Goal: Task Accomplishment & Management: Complete application form

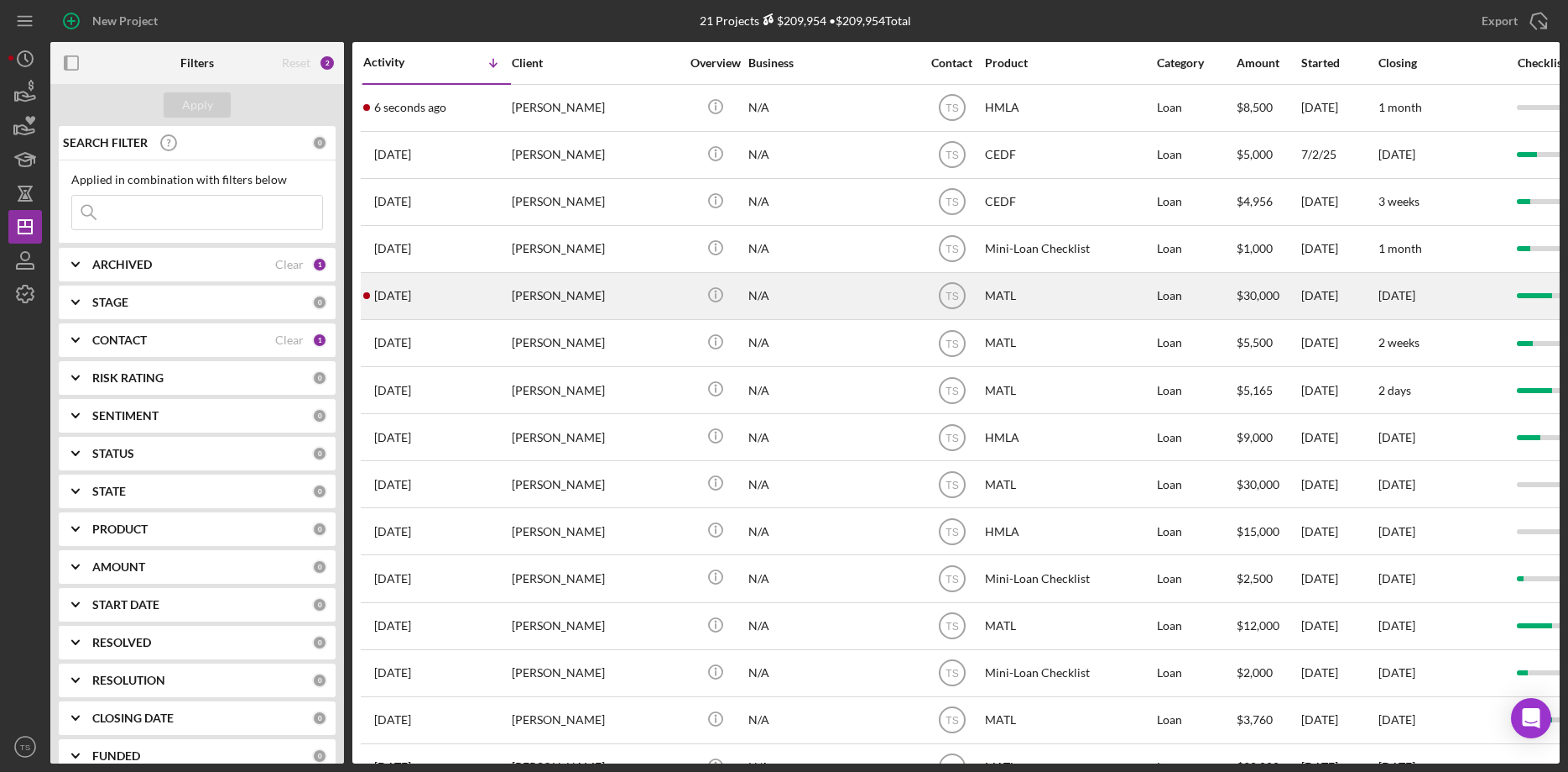
click at [499, 287] on div "[DATE] [PERSON_NAME]" at bounding box center [437, 296] width 146 height 45
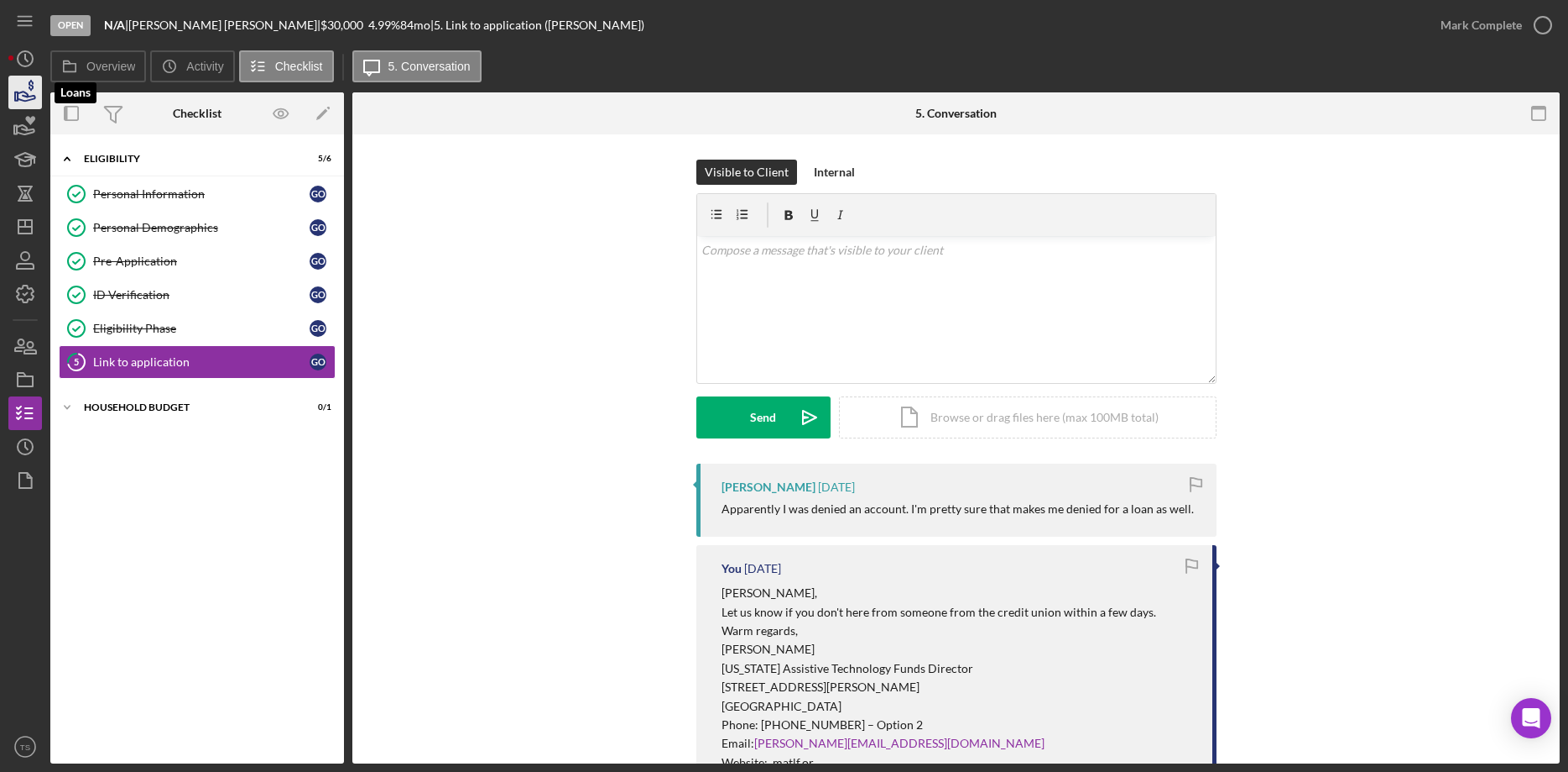
click at [27, 97] on icon "button" at bounding box center [26, 96] width 17 height 9
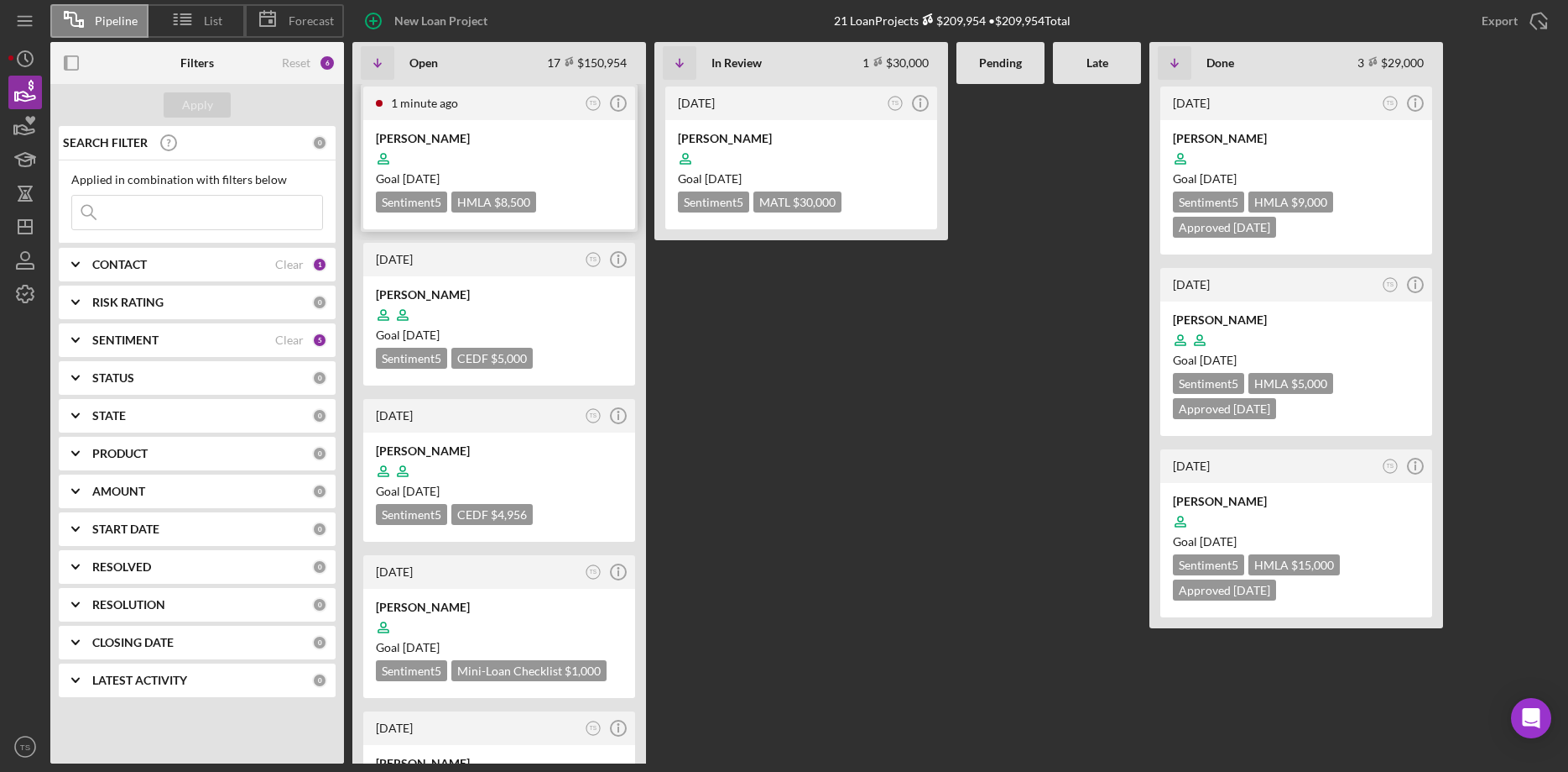
click at [453, 146] on div at bounding box center [500, 158] width 247 height 32
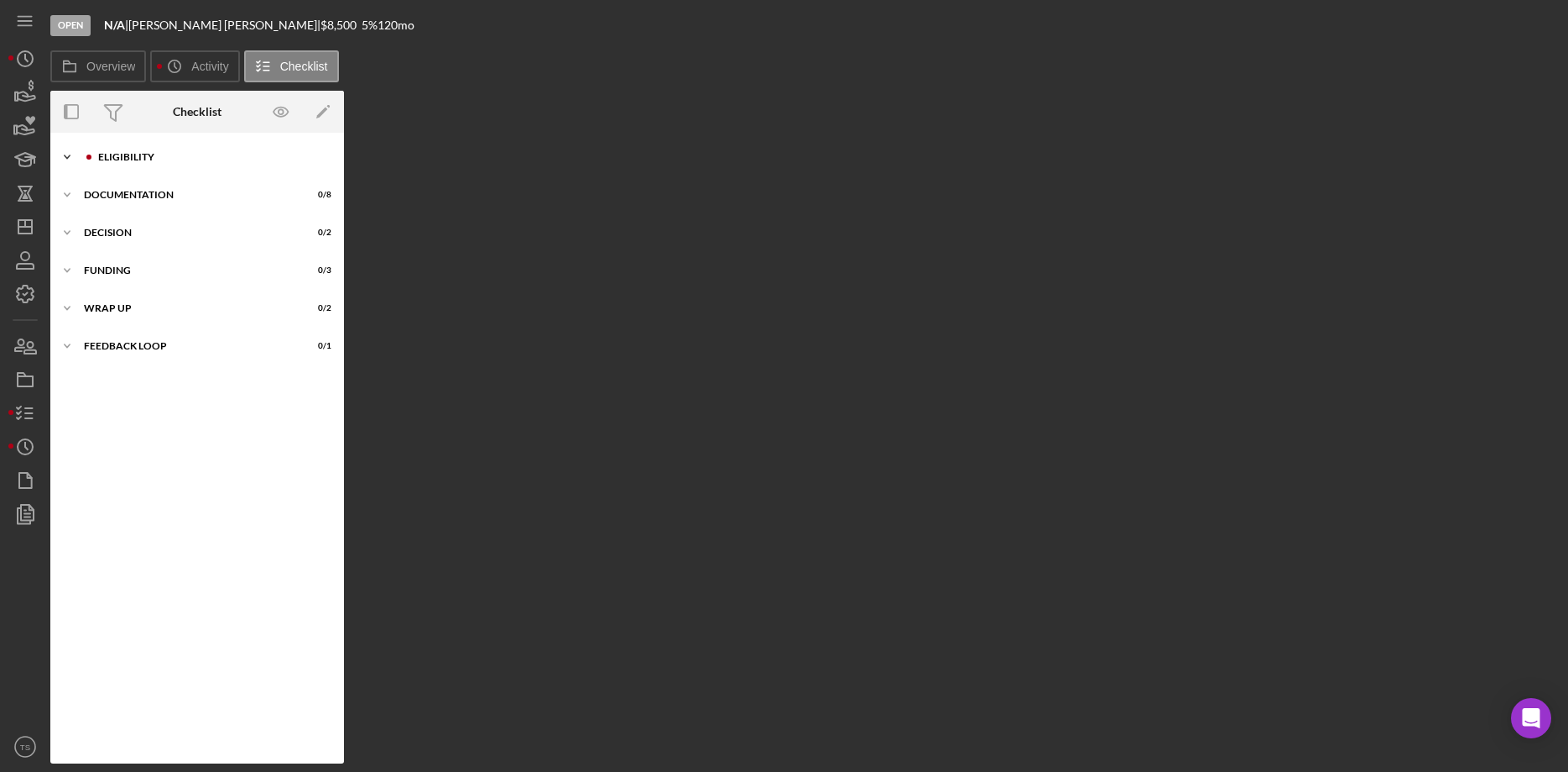
click at [122, 165] on div "Icon/Expander ELIGIBILITY 0 / 5" at bounding box center [197, 157] width 294 height 34
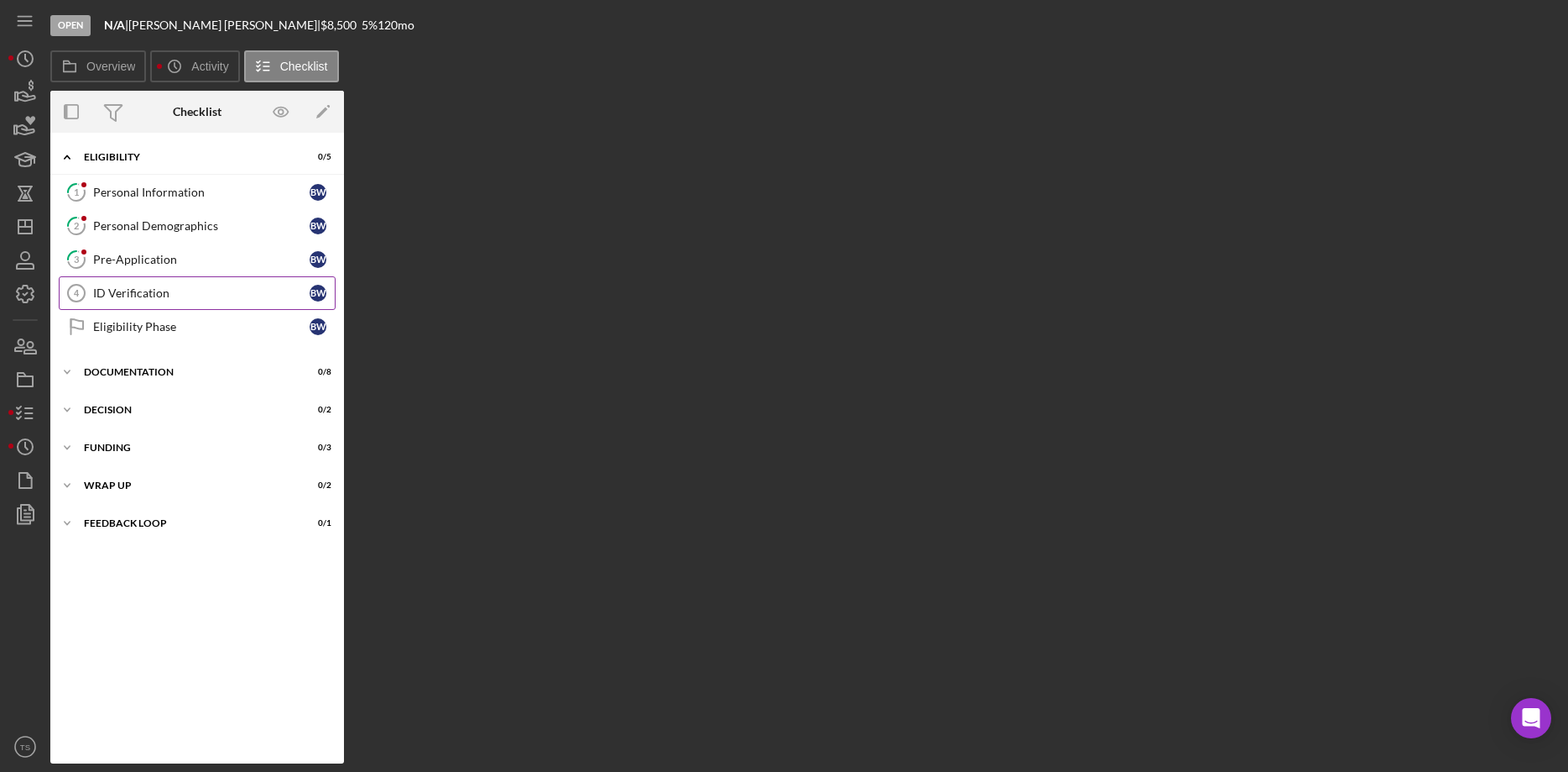
click at [157, 298] on div "ID Verification" at bounding box center [201, 293] width 217 height 14
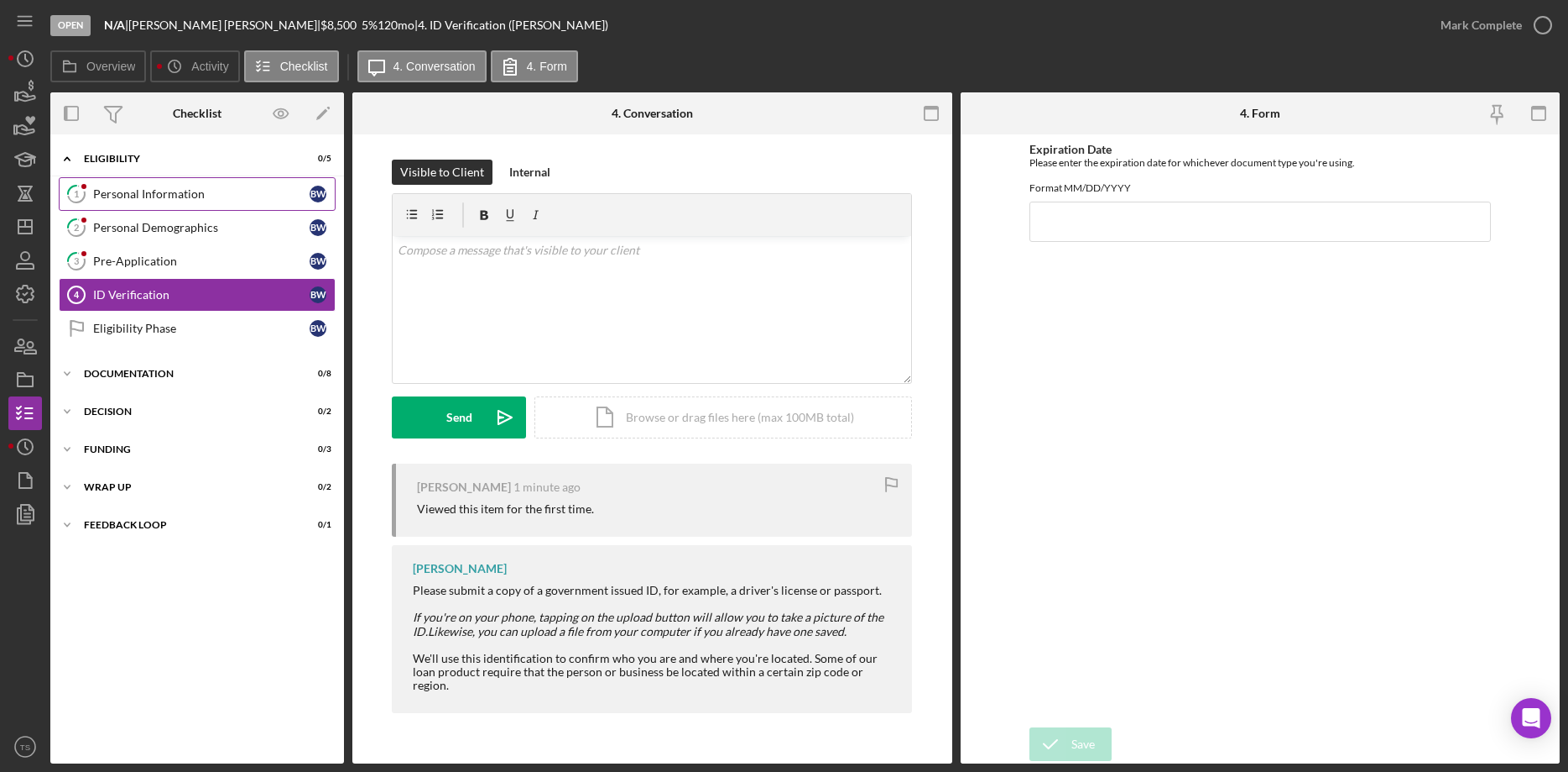
click at [190, 207] on link "1 Personal Information B W" at bounding box center [197, 193] width 277 height 34
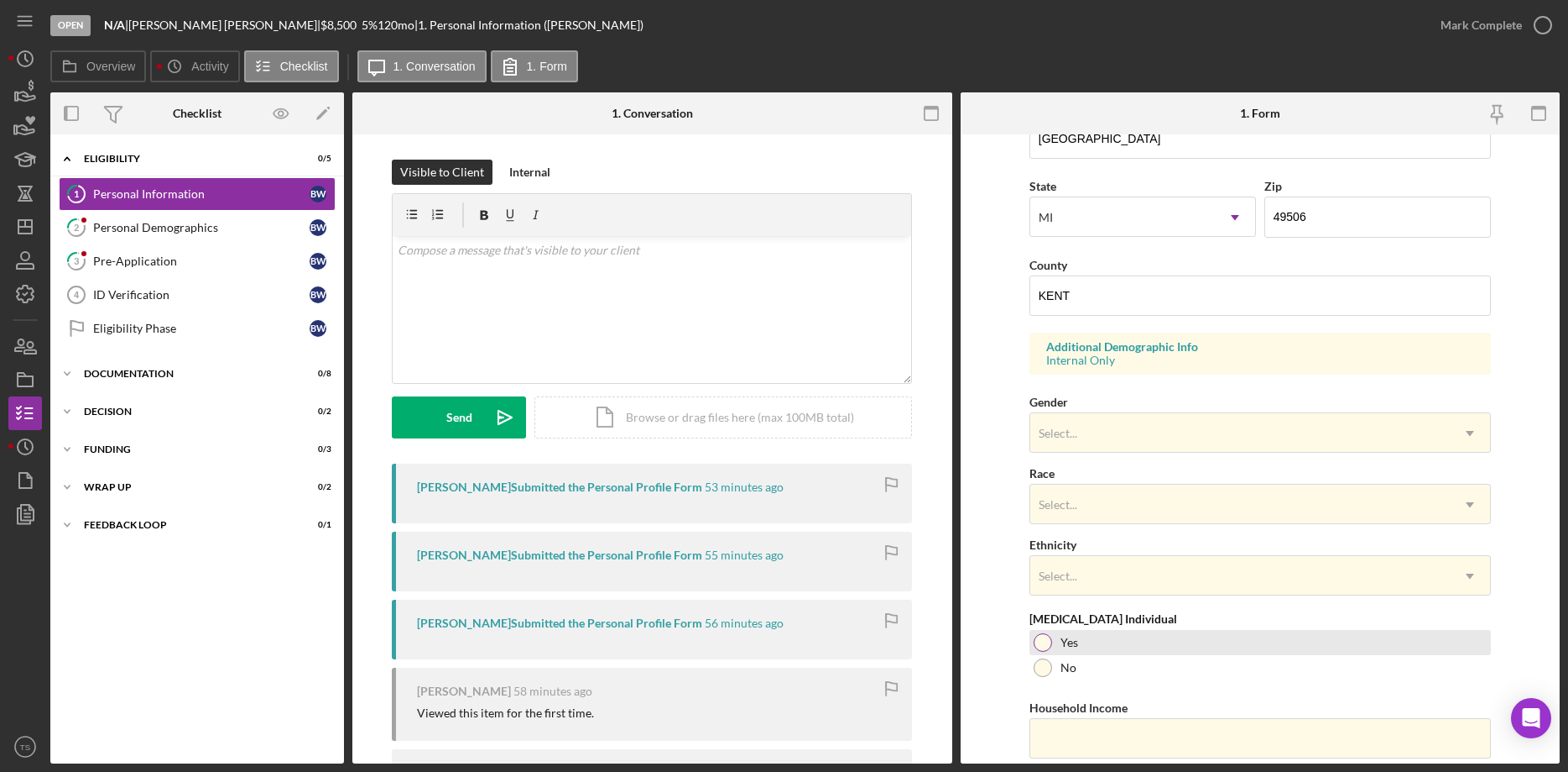
scroll to position [498, 0]
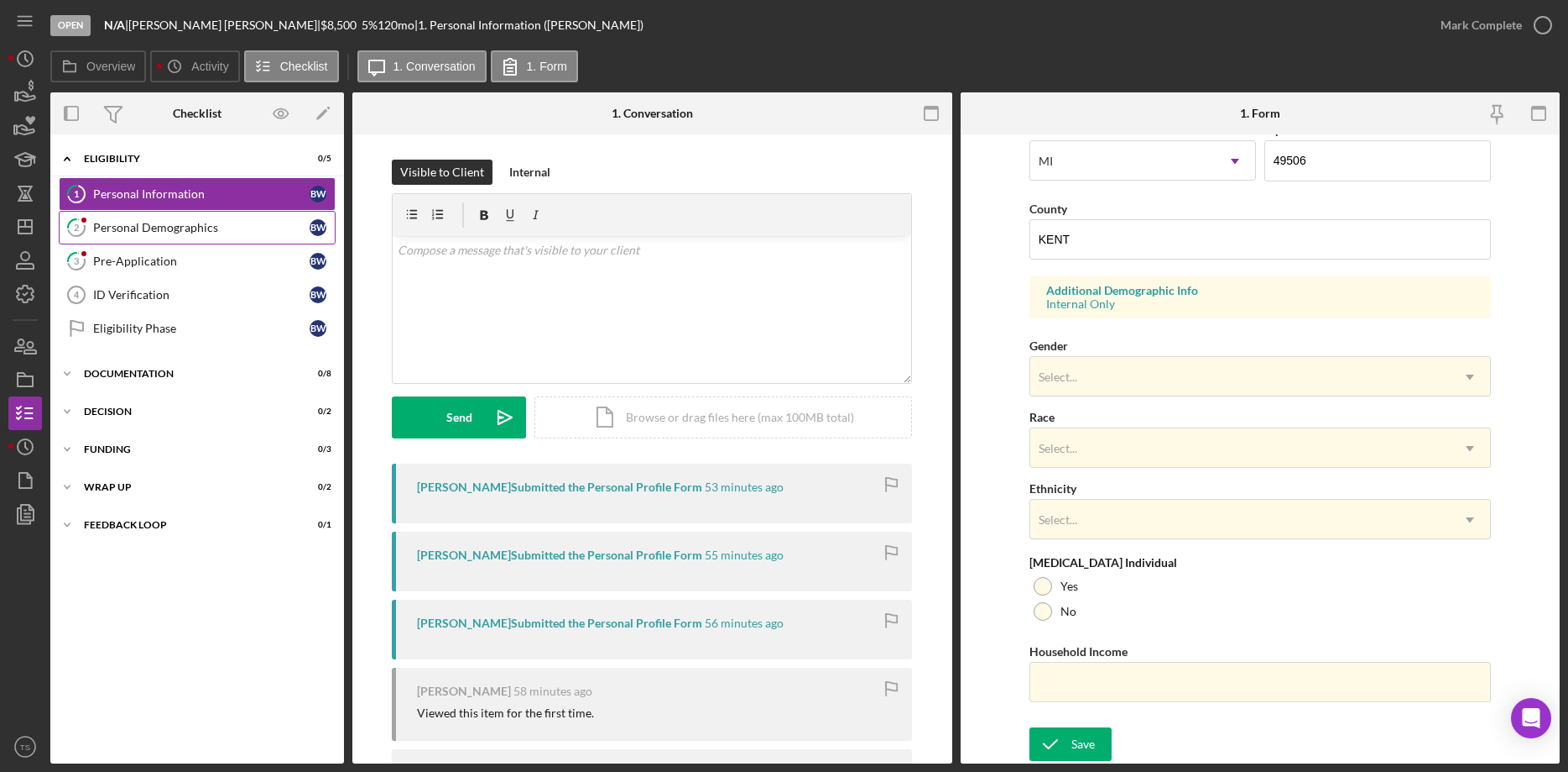
click at [149, 222] on div "Personal Demographics" at bounding box center [201, 227] width 217 height 14
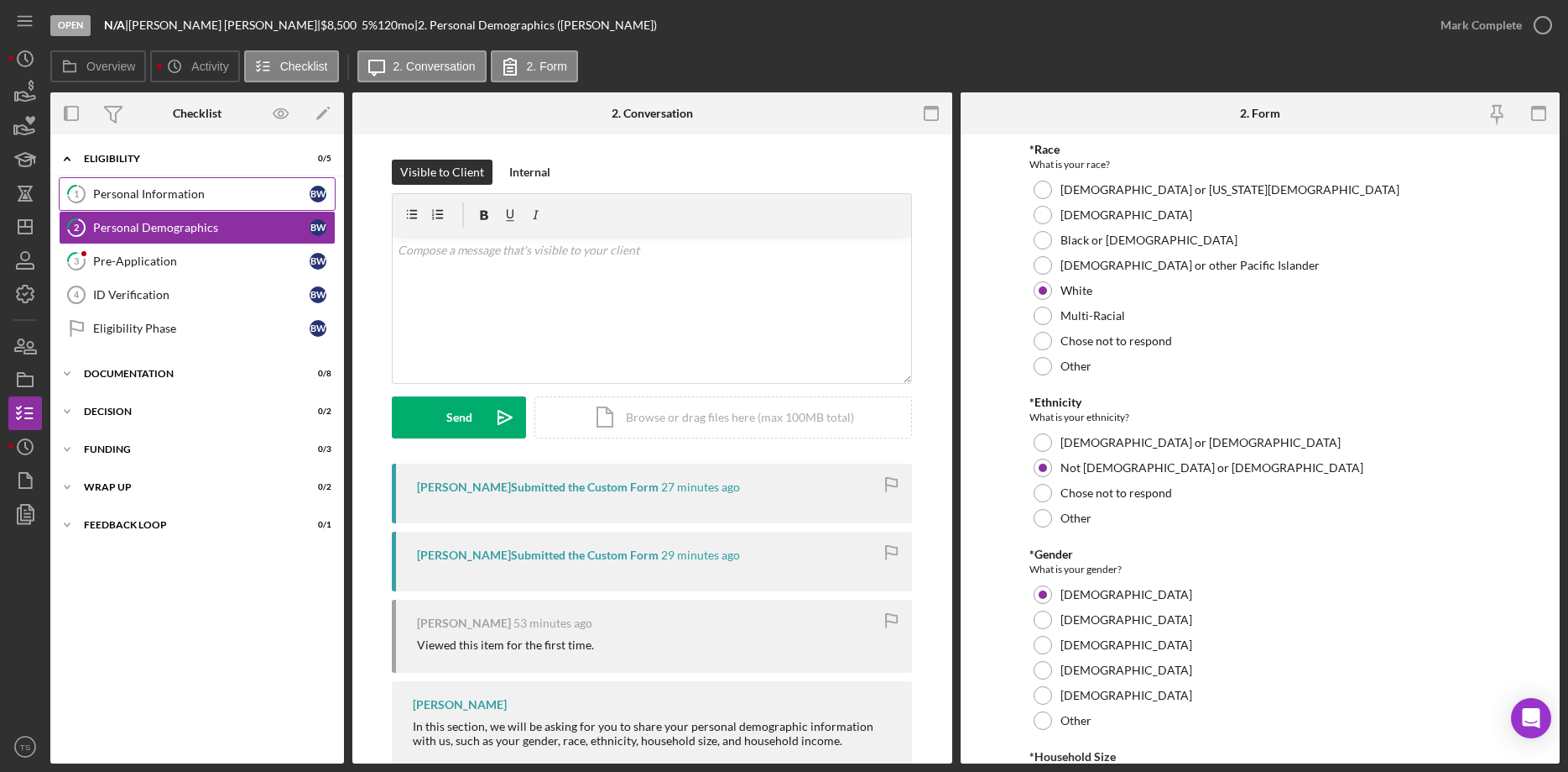
click at [132, 188] on div "Personal Information" at bounding box center [201, 193] width 217 height 14
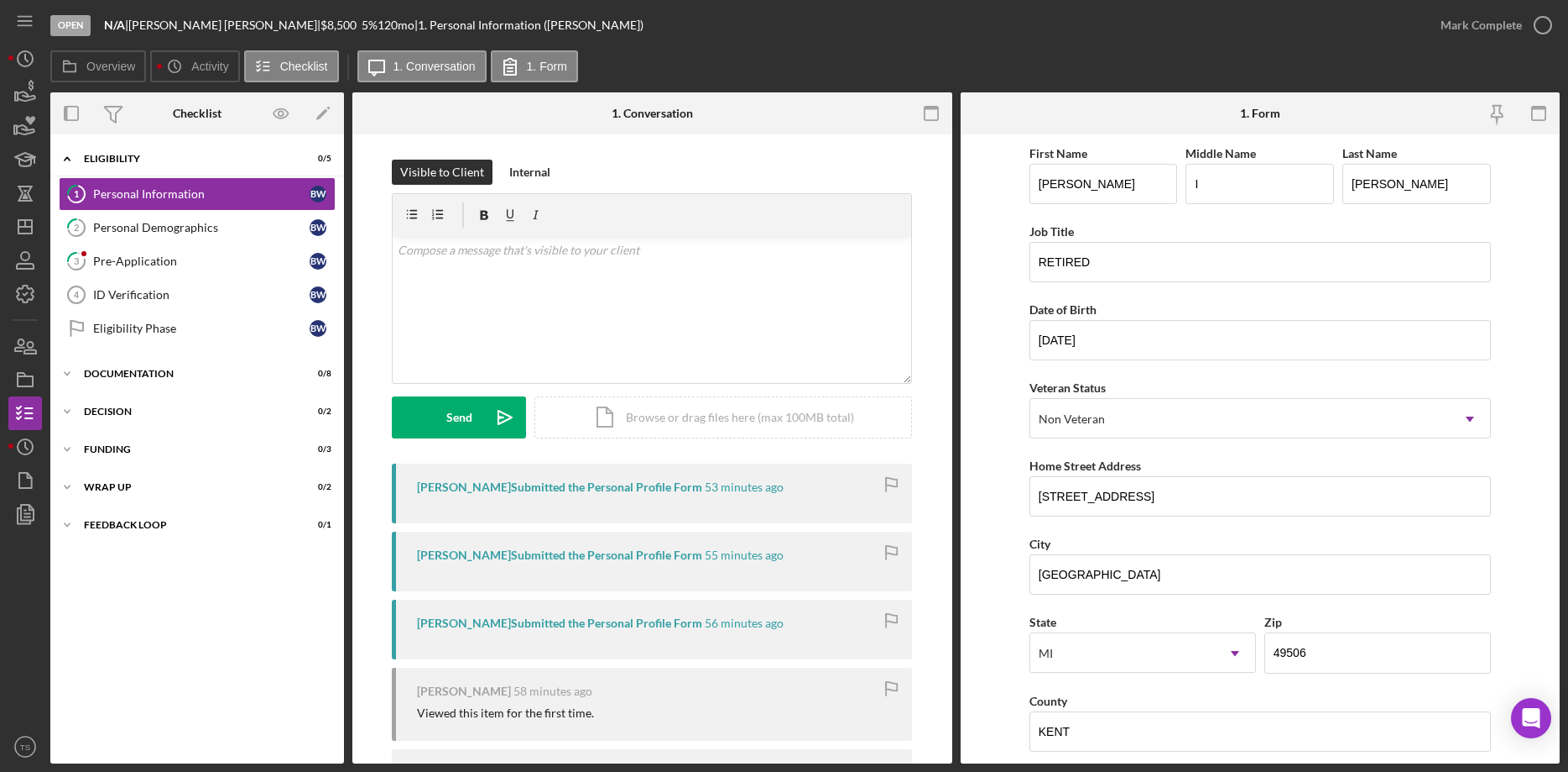
scroll to position [257, 0]
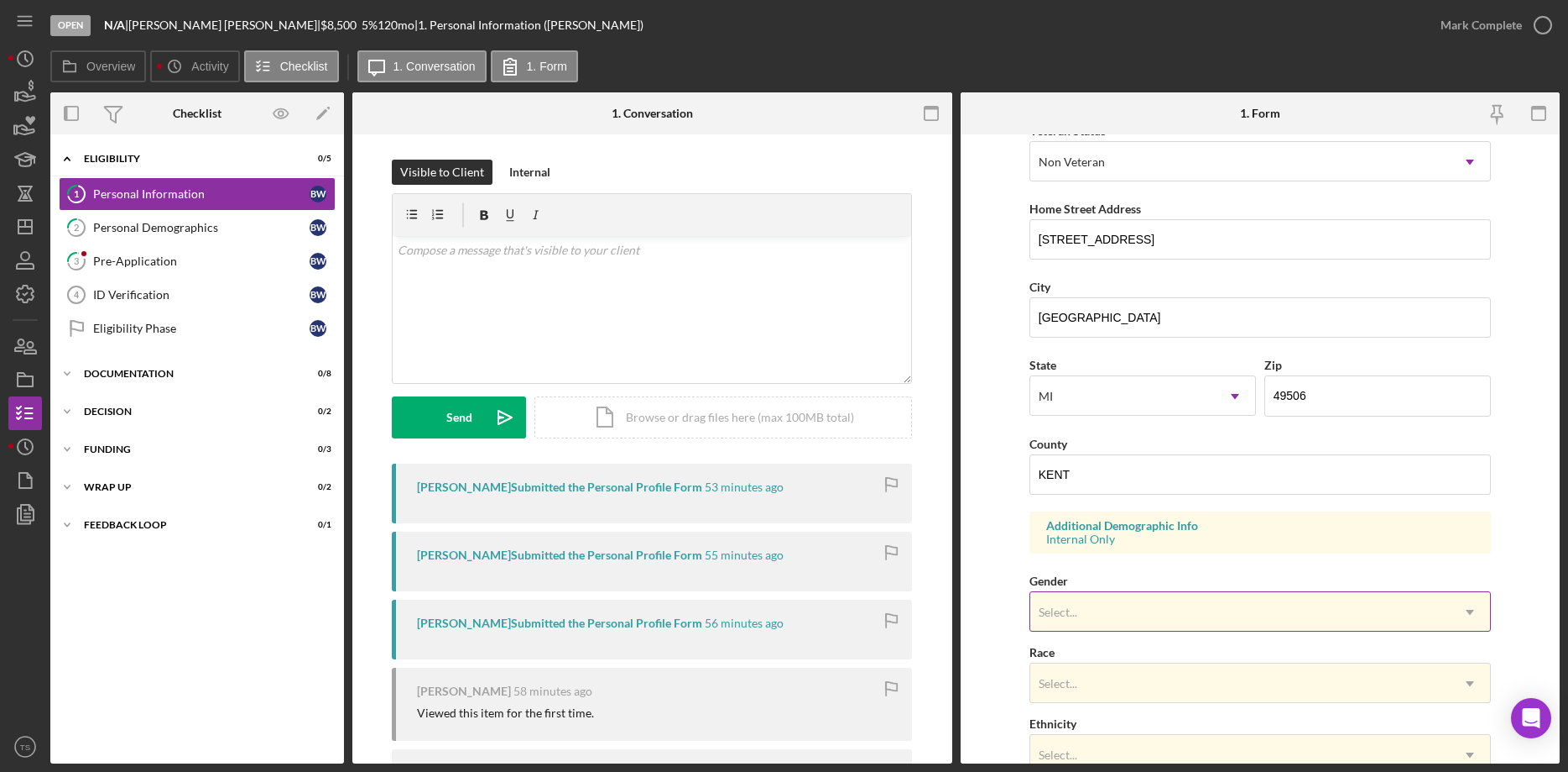
click at [1077, 611] on div "Select..." at bounding box center [1058, 612] width 43 height 14
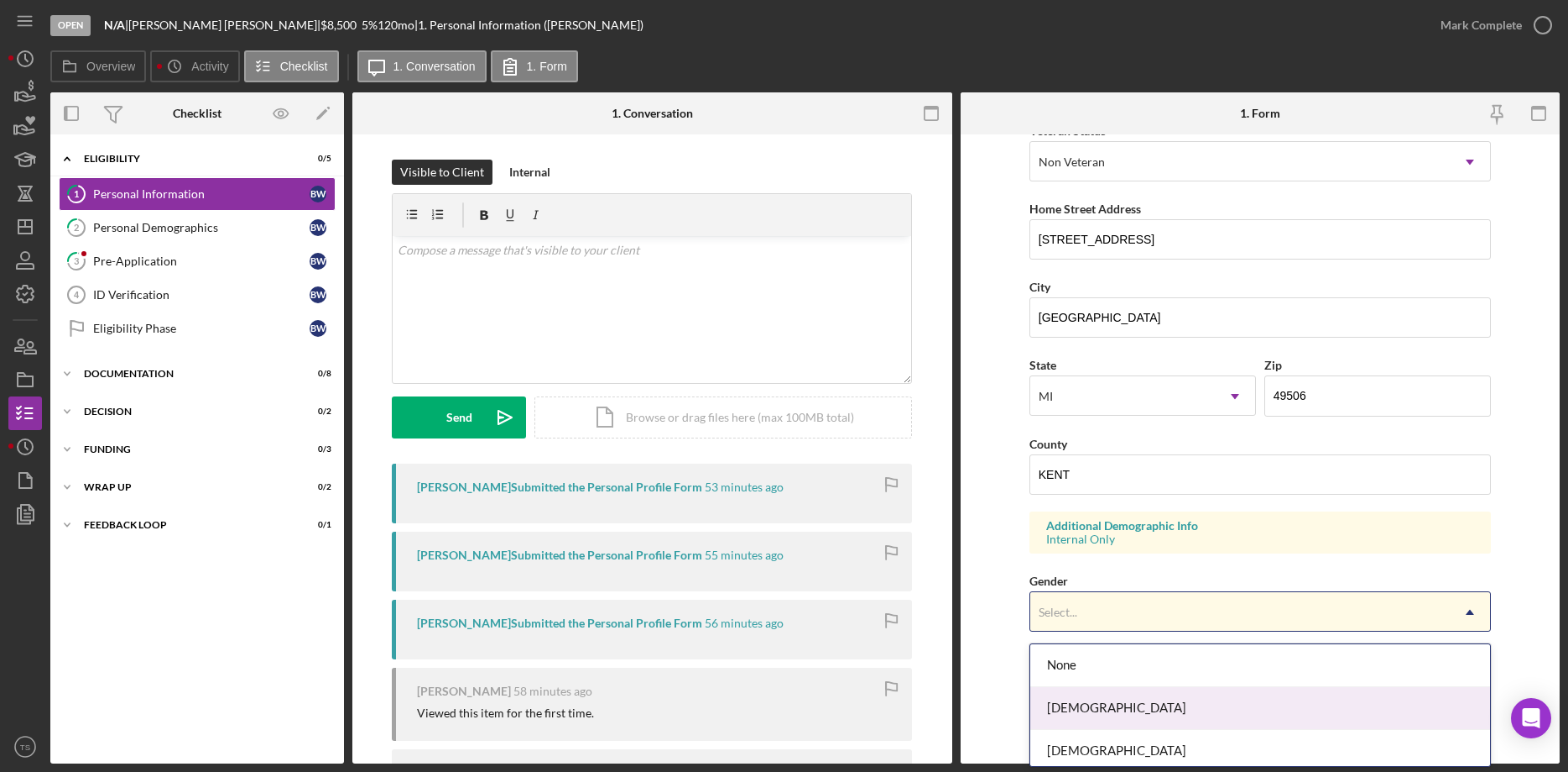
click at [1080, 705] on div "[DEMOGRAPHIC_DATA]" at bounding box center [1260, 708] width 460 height 43
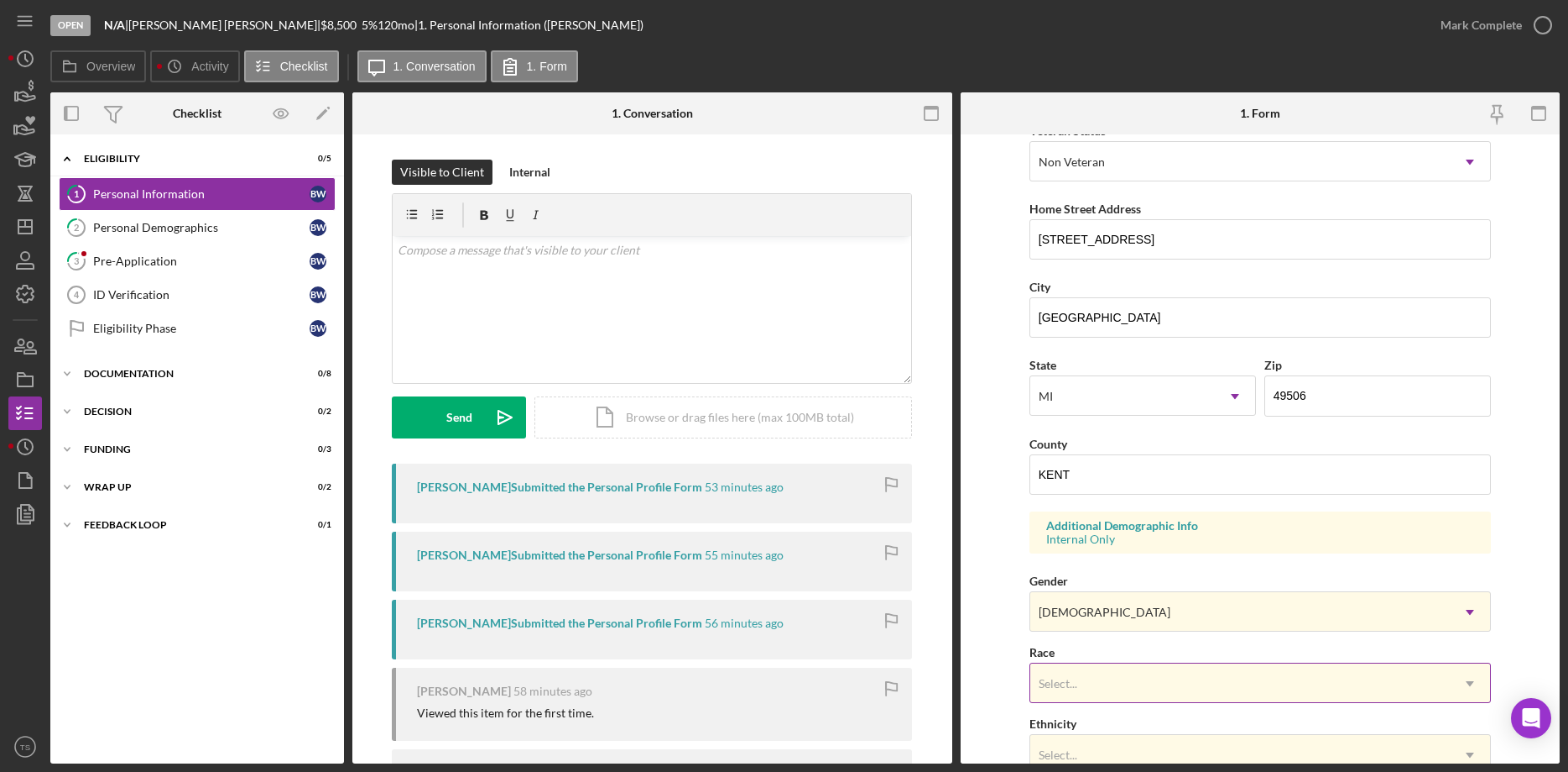
click at [1081, 690] on div "Select..." at bounding box center [1240, 683] width 419 height 38
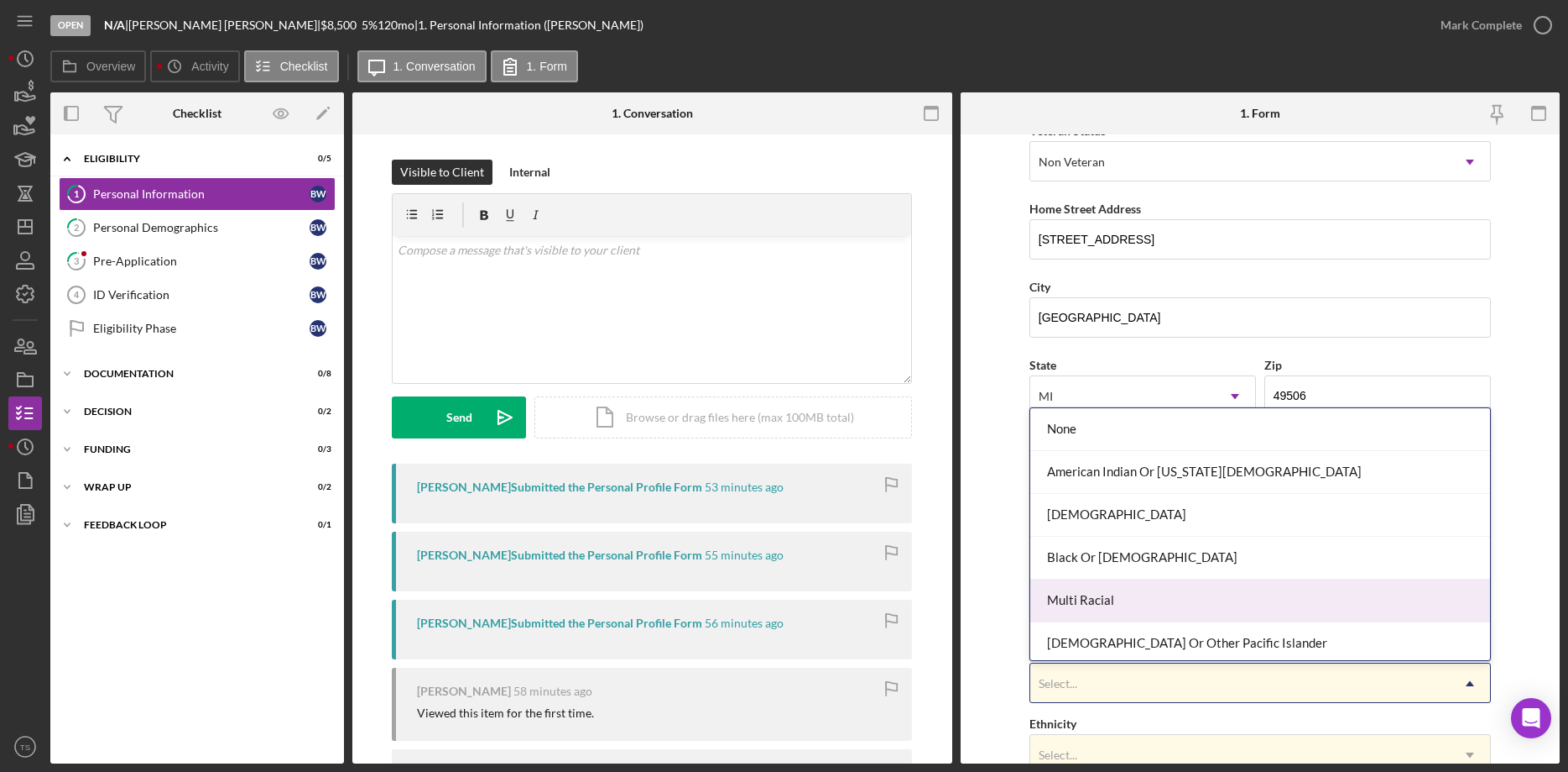
scroll to position [91, 0]
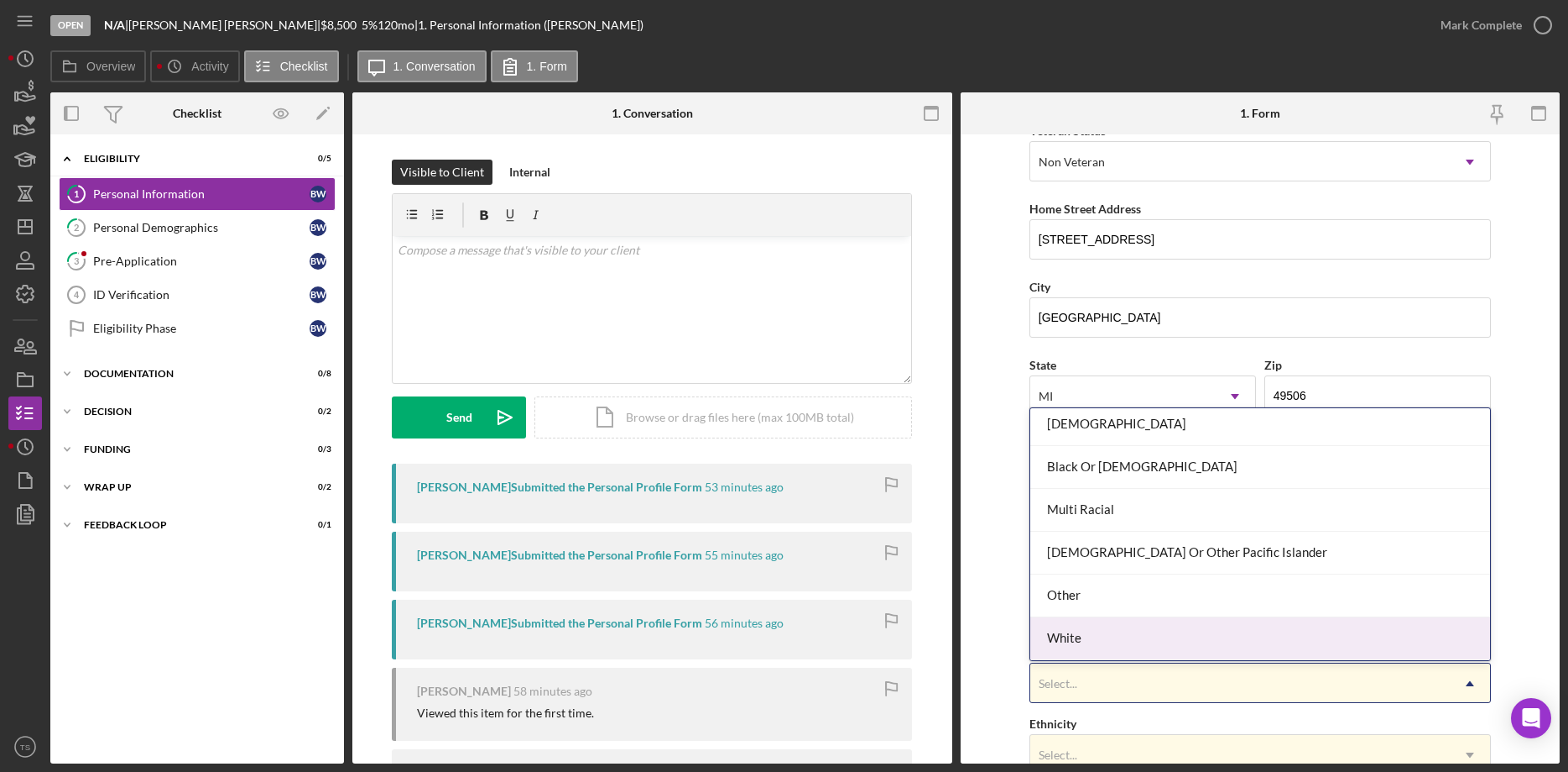
click at [1086, 641] on div "White" at bounding box center [1260, 638] width 460 height 43
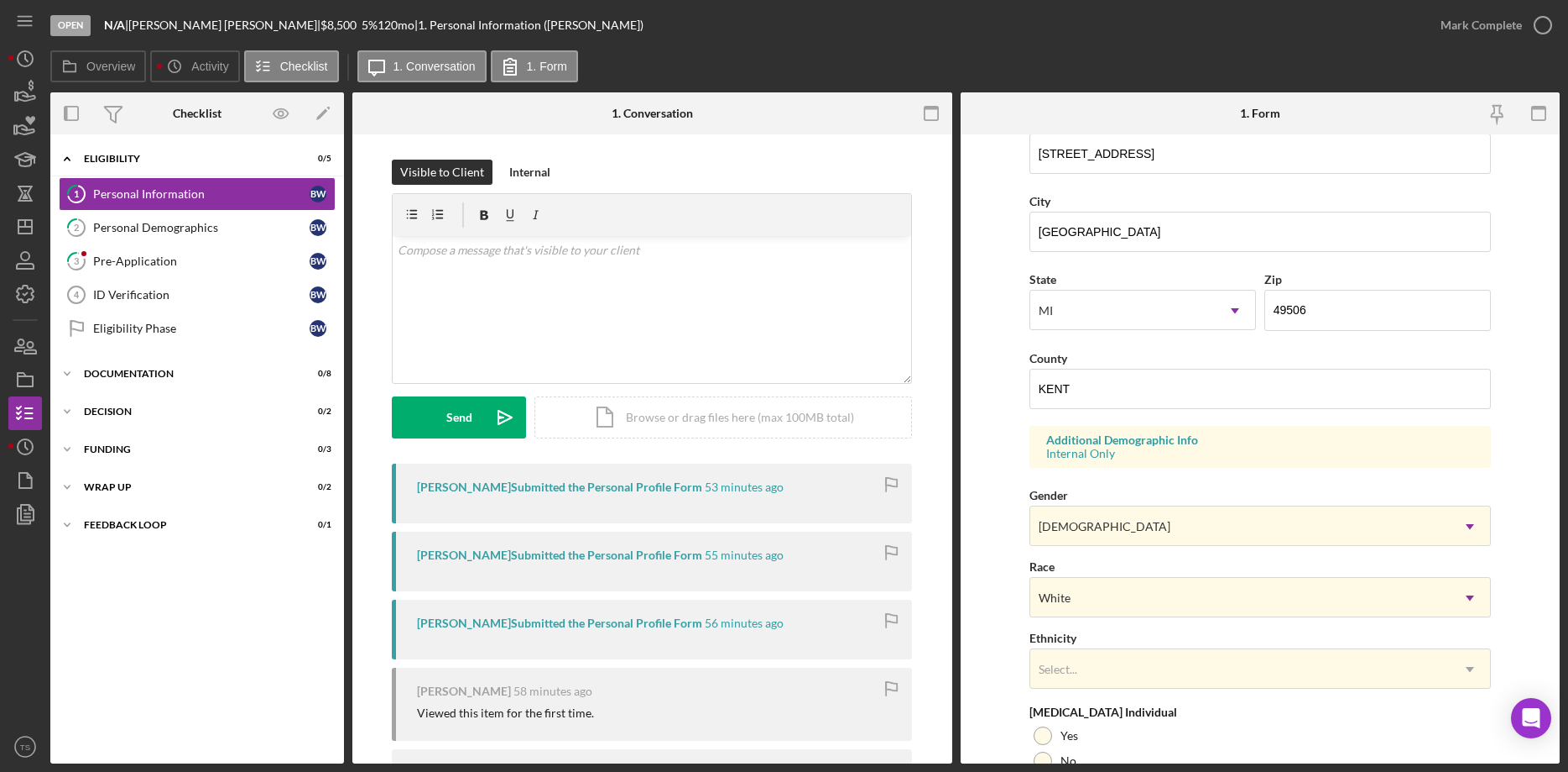
scroll to position [498, 0]
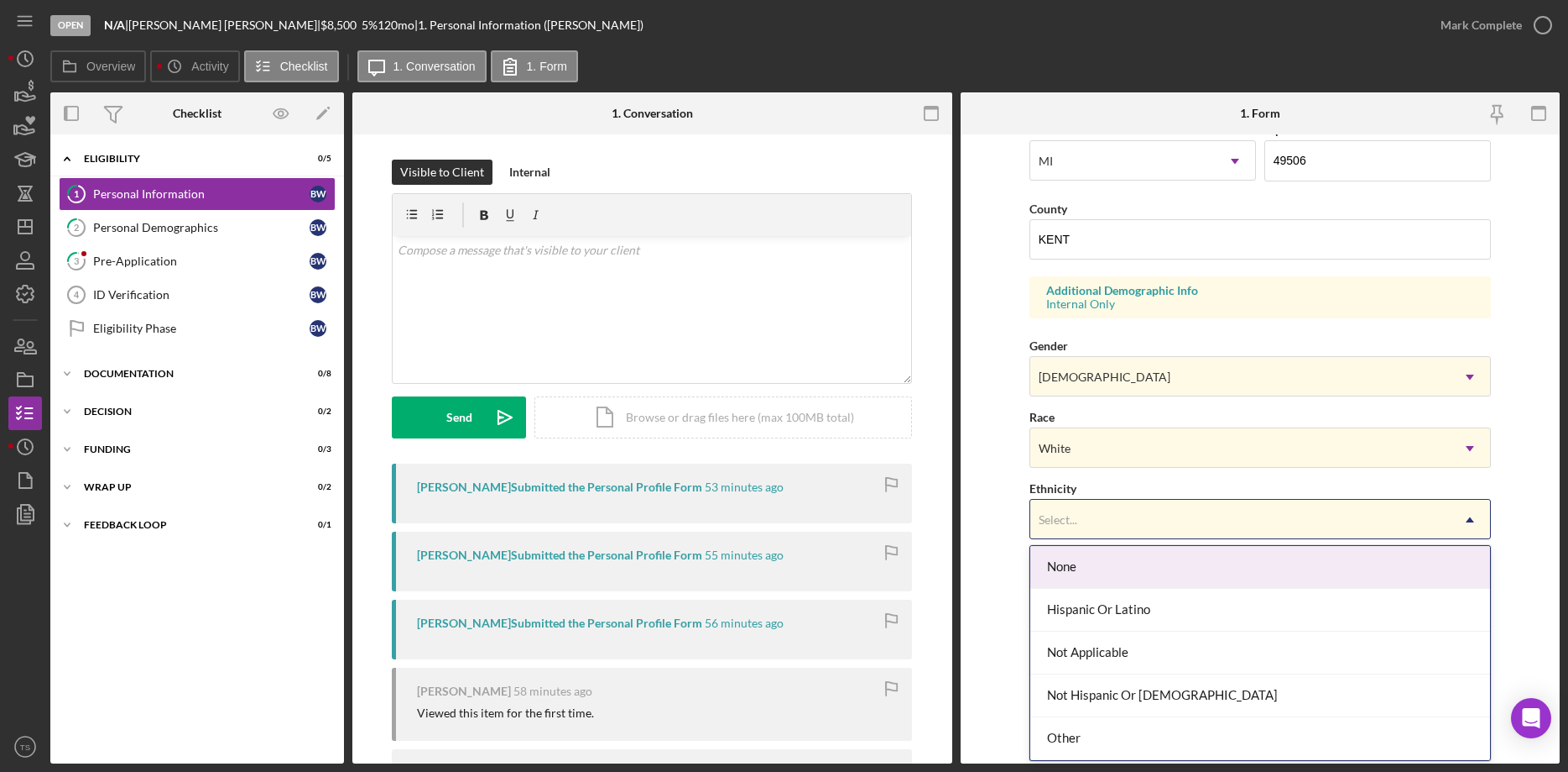
click at [1086, 529] on div "Select..." at bounding box center [1240, 519] width 419 height 38
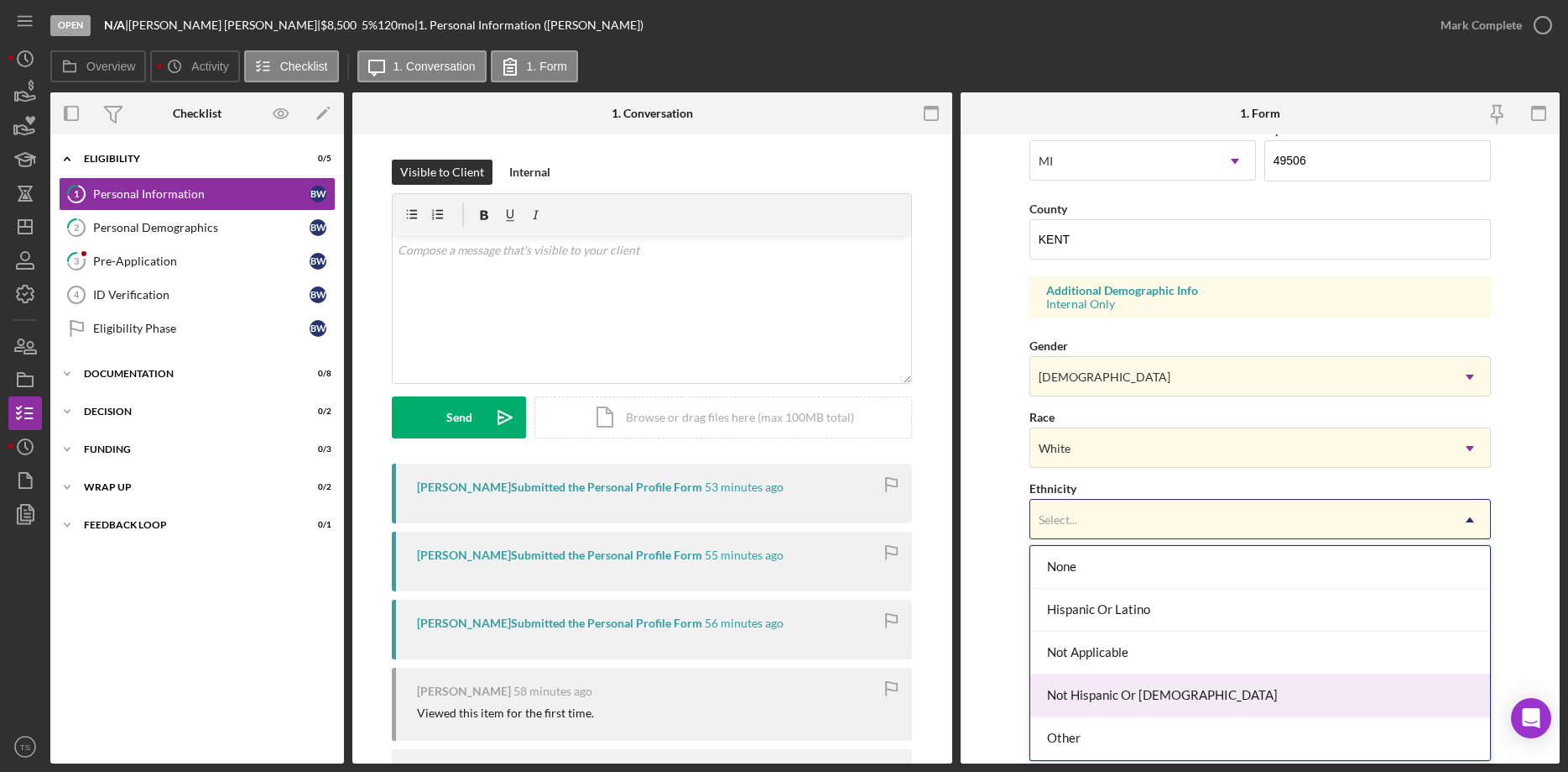
click at [1098, 690] on div "Not Hispanic Or [DEMOGRAPHIC_DATA]" at bounding box center [1260, 695] width 460 height 43
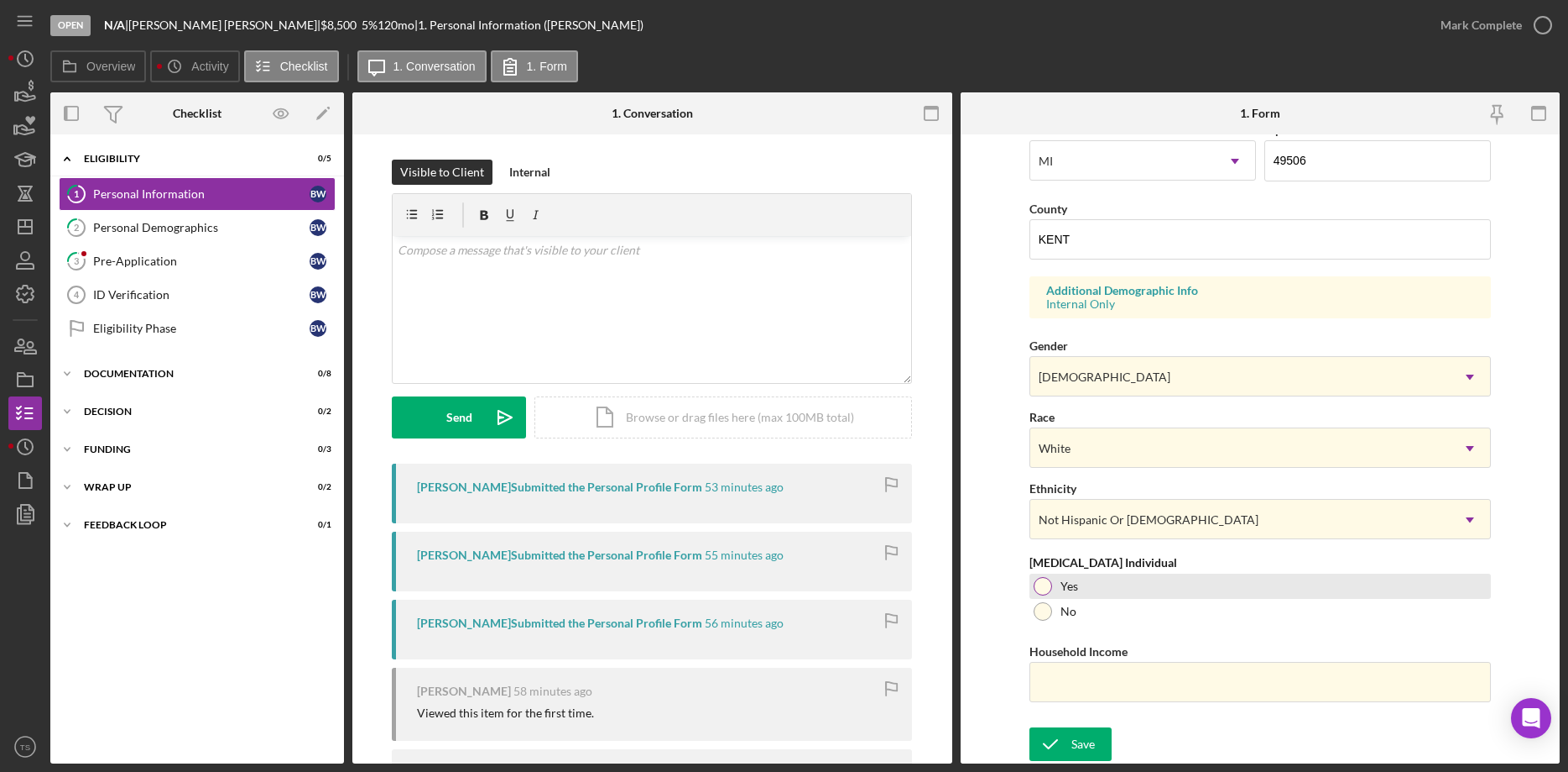
click at [1050, 587] on div at bounding box center [1043, 586] width 18 height 18
click at [1097, 690] on input "Household Income" at bounding box center [1260, 681] width 461 height 40
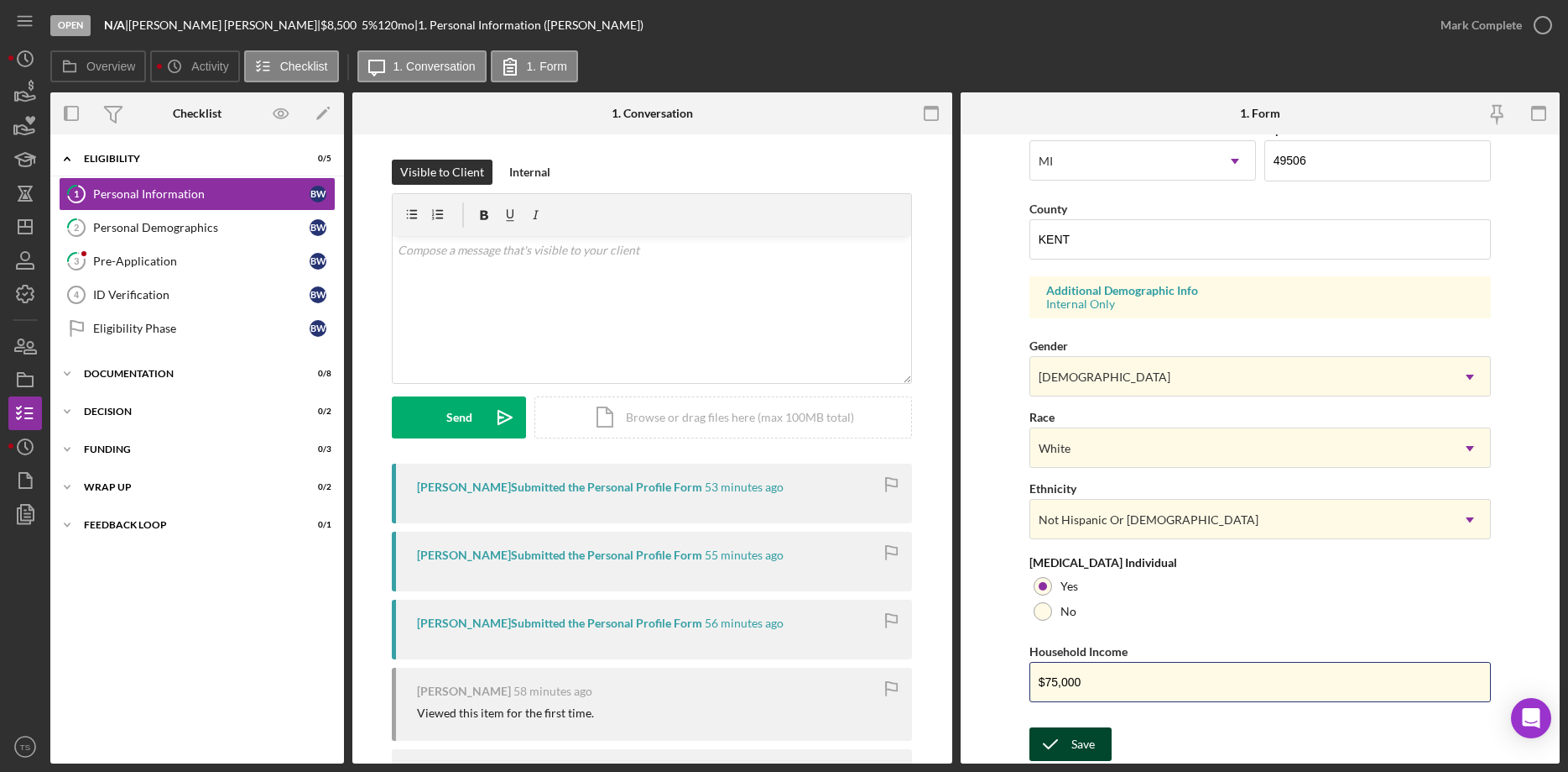
type input "$75,000"
click at [1081, 735] on div "Save" at bounding box center [1084, 744] width 24 height 34
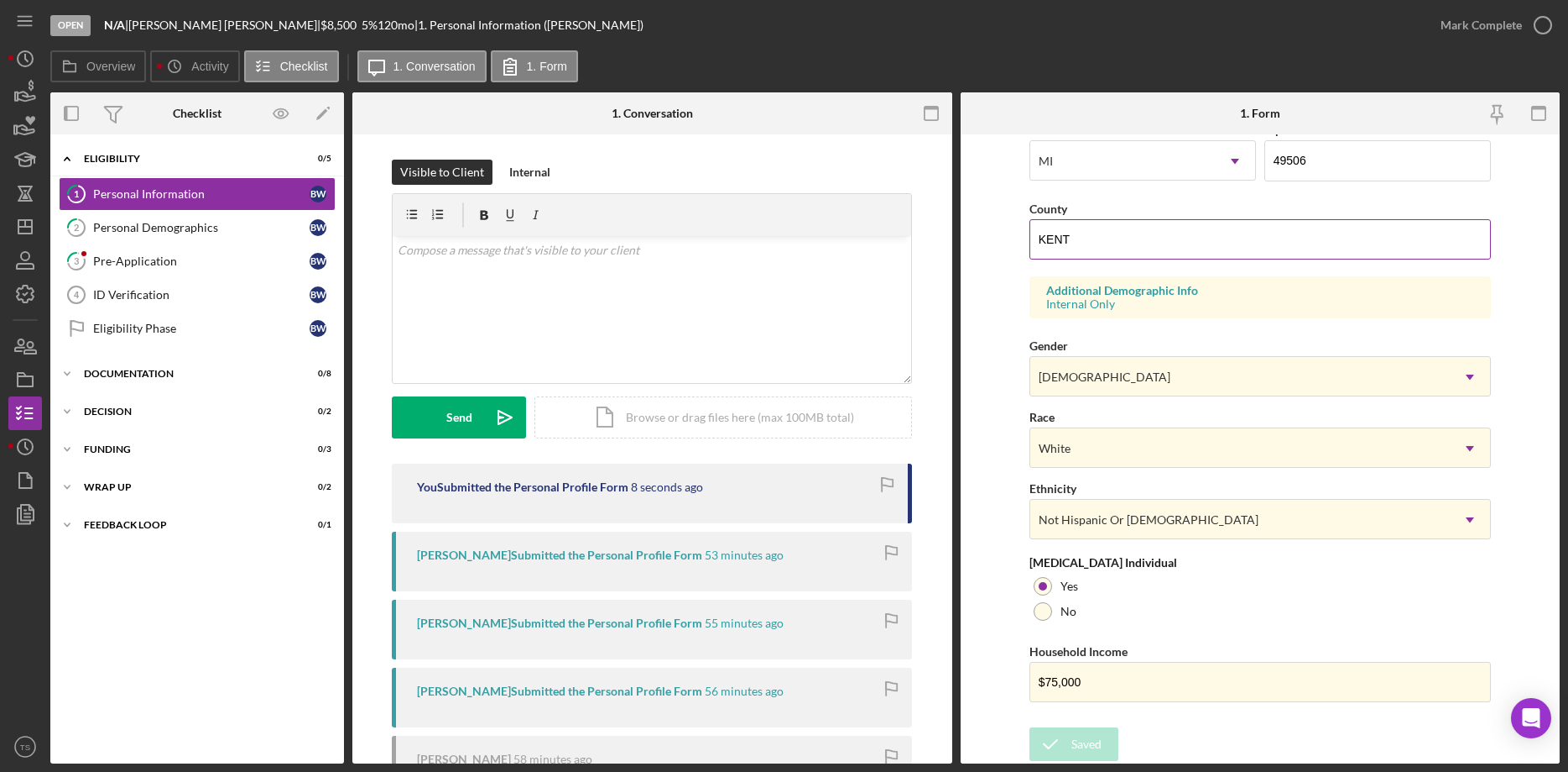
drag, startPoint x: 1074, startPoint y: 239, endPoint x: 1046, endPoint y: 234, distance: 28.4
click at [1046, 234] on input "KENT" at bounding box center [1260, 239] width 461 height 40
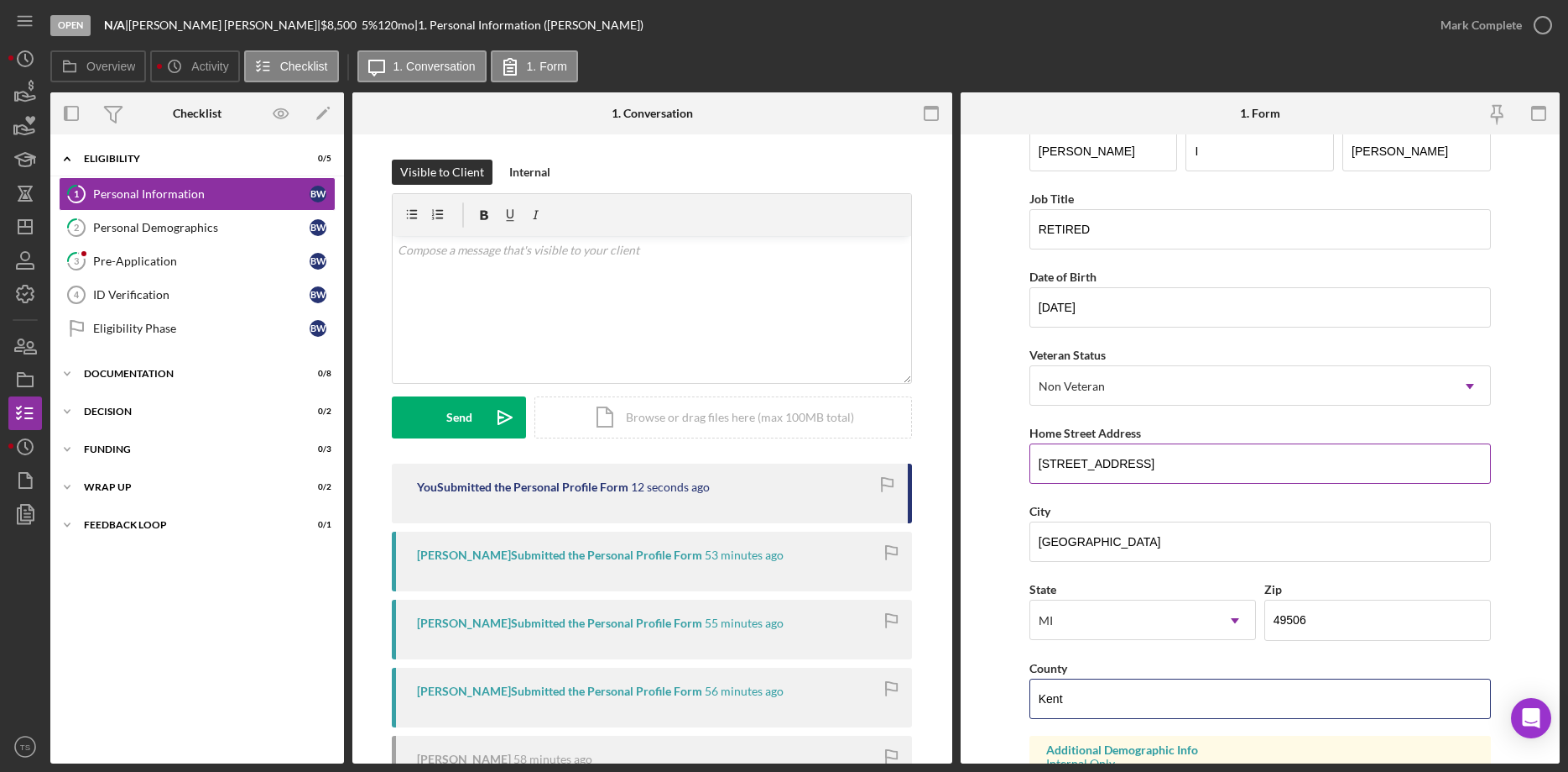
scroll to position [0, 0]
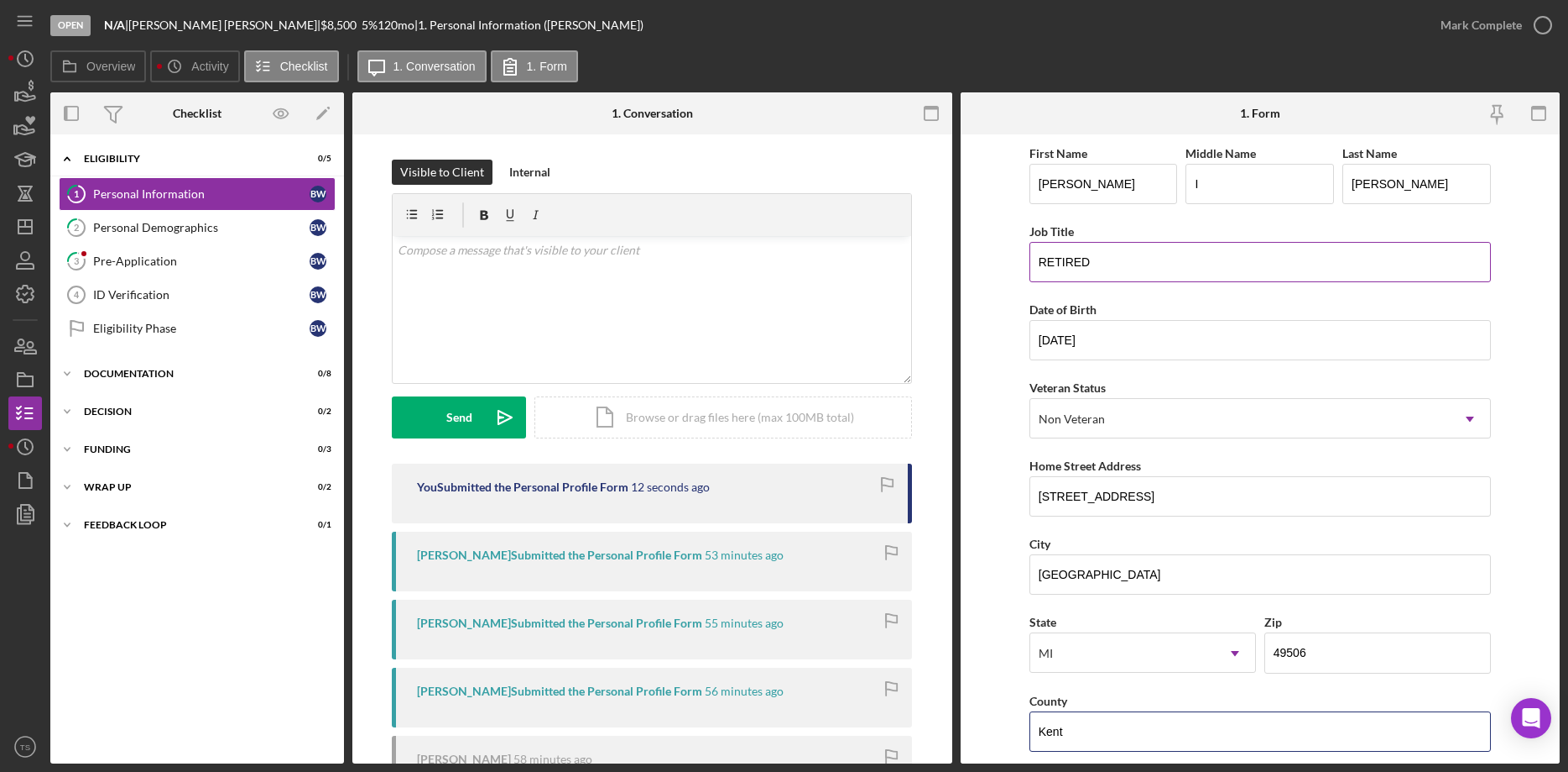
type input "Kent"
drag, startPoint x: 1103, startPoint y: 260, endPoint x: 1049, endPoint y: 262, distance: 54.0
click at [1049, 262] on input "RETIRED" at bounding box center [1260, 262] width 461 height 40
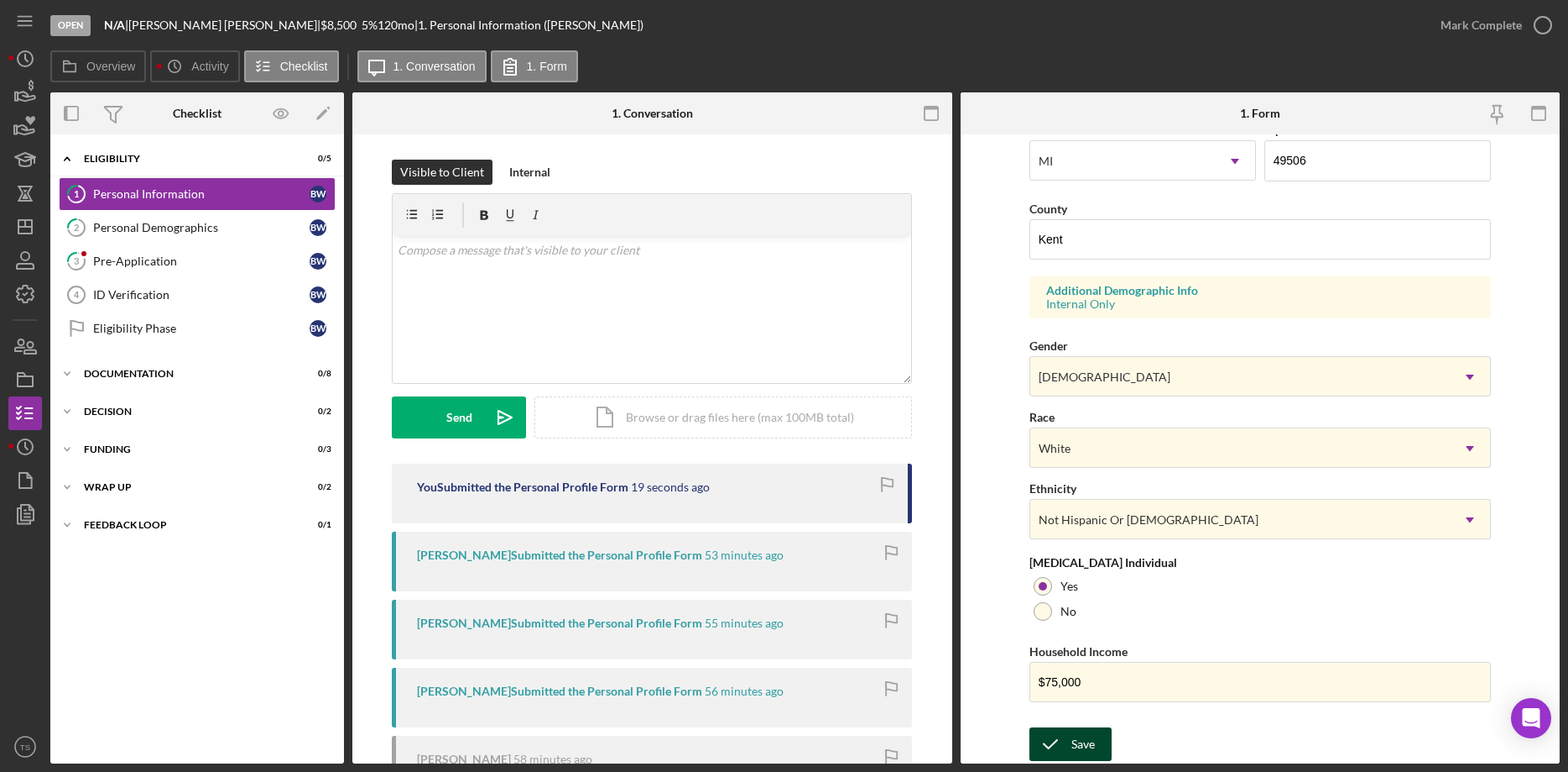
type input "Retired"
click at [1070, 752] on icon "submit" at bounding box center [1051, 744] width 42 height 42
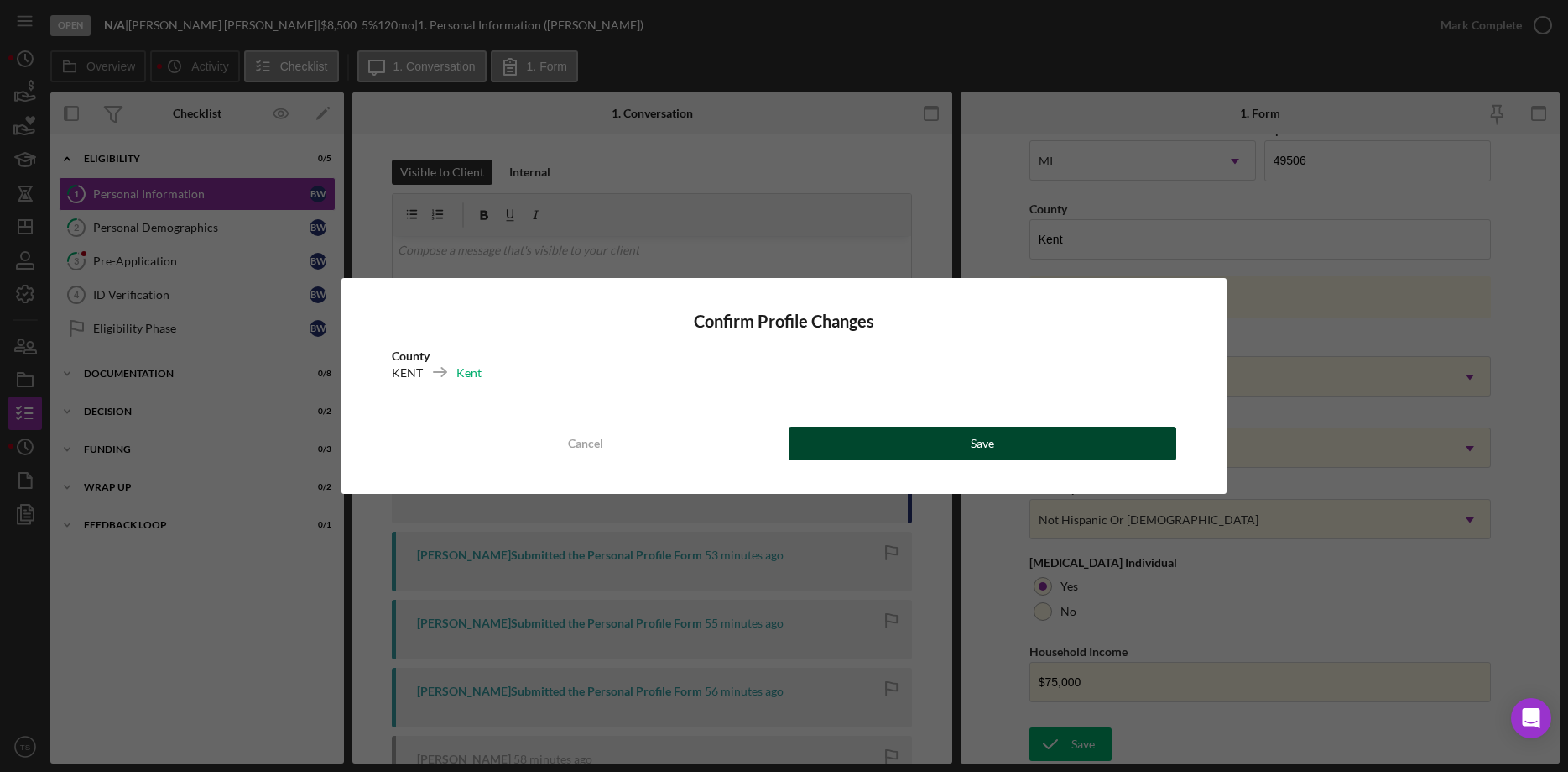
click at [998, 432] on button "Save" at bounding box center [983, 443] width 388 height 34
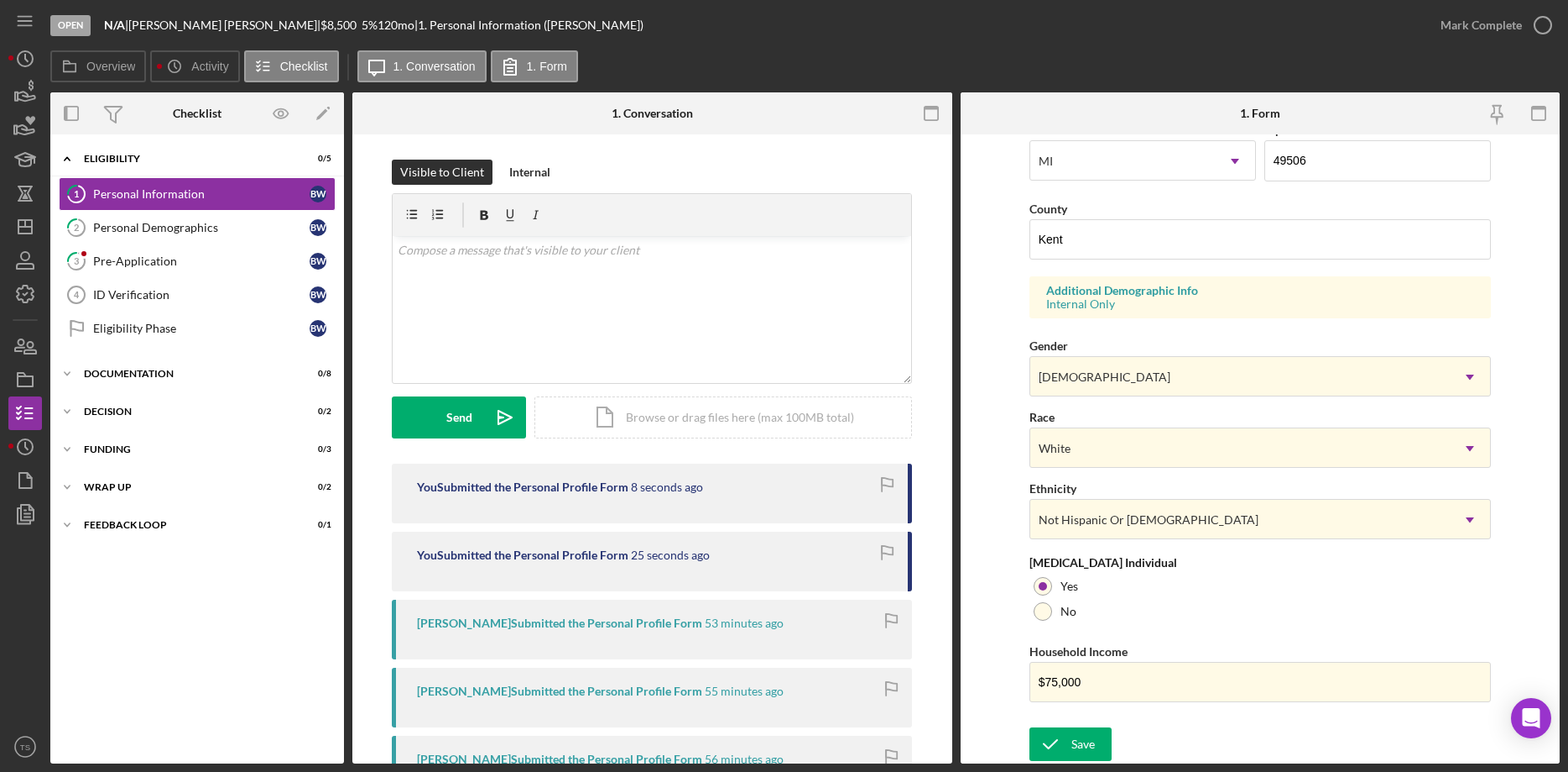
click at [1259, 37] on div "Open N/A | [PERSON_NAME] | $8,500 $8,500 5 % 120 mo | 1. Personal Information (…" at bounding box center [737, 25] width 1374 height 50
click at [1480, 27] on div "Mark Complete" at bounding box center [1481, 25] width 81 height 34
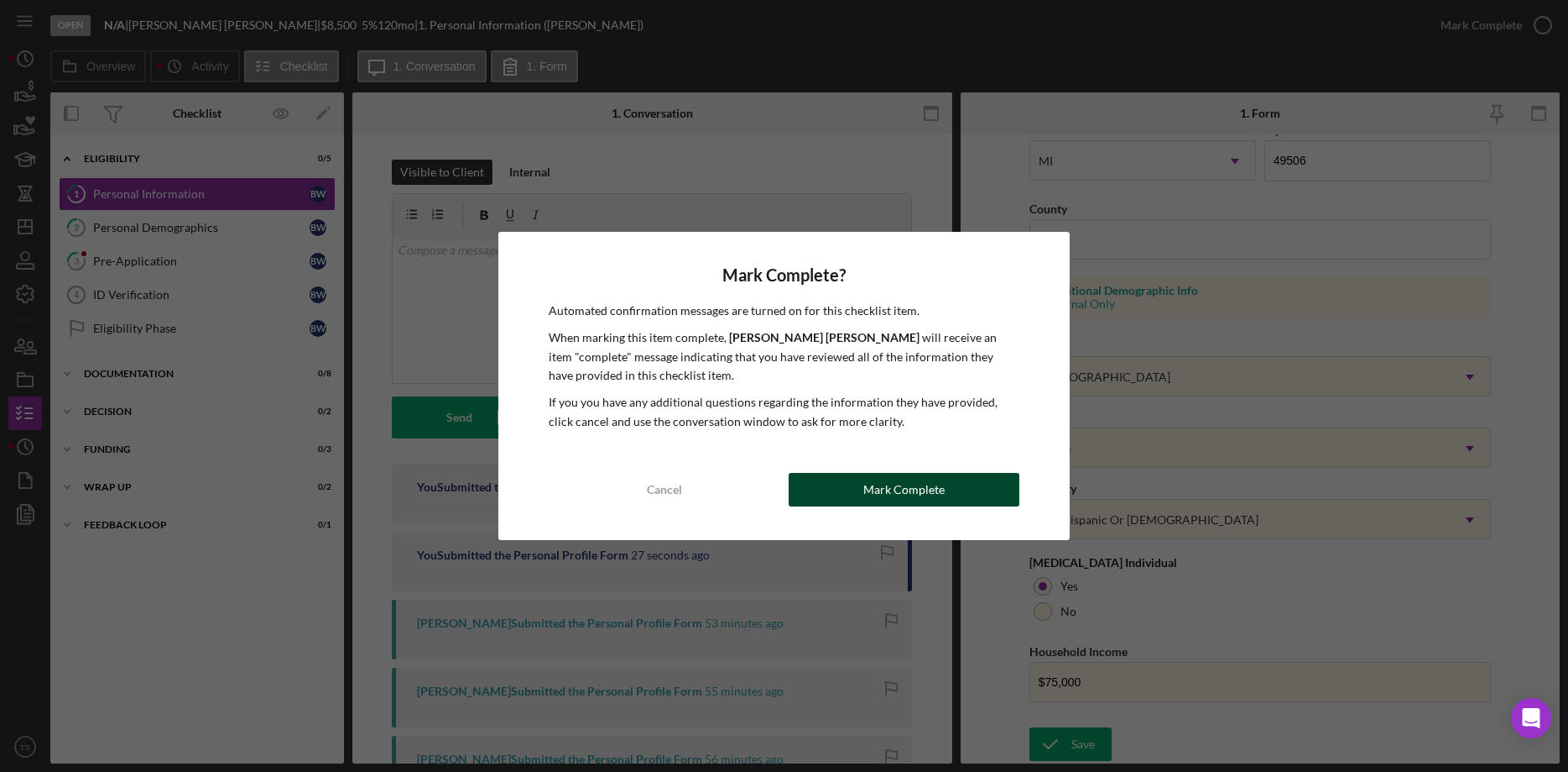
click at [958, 492] on button "Mark Complete" at bounding box center [904, 489] width 231 height 34
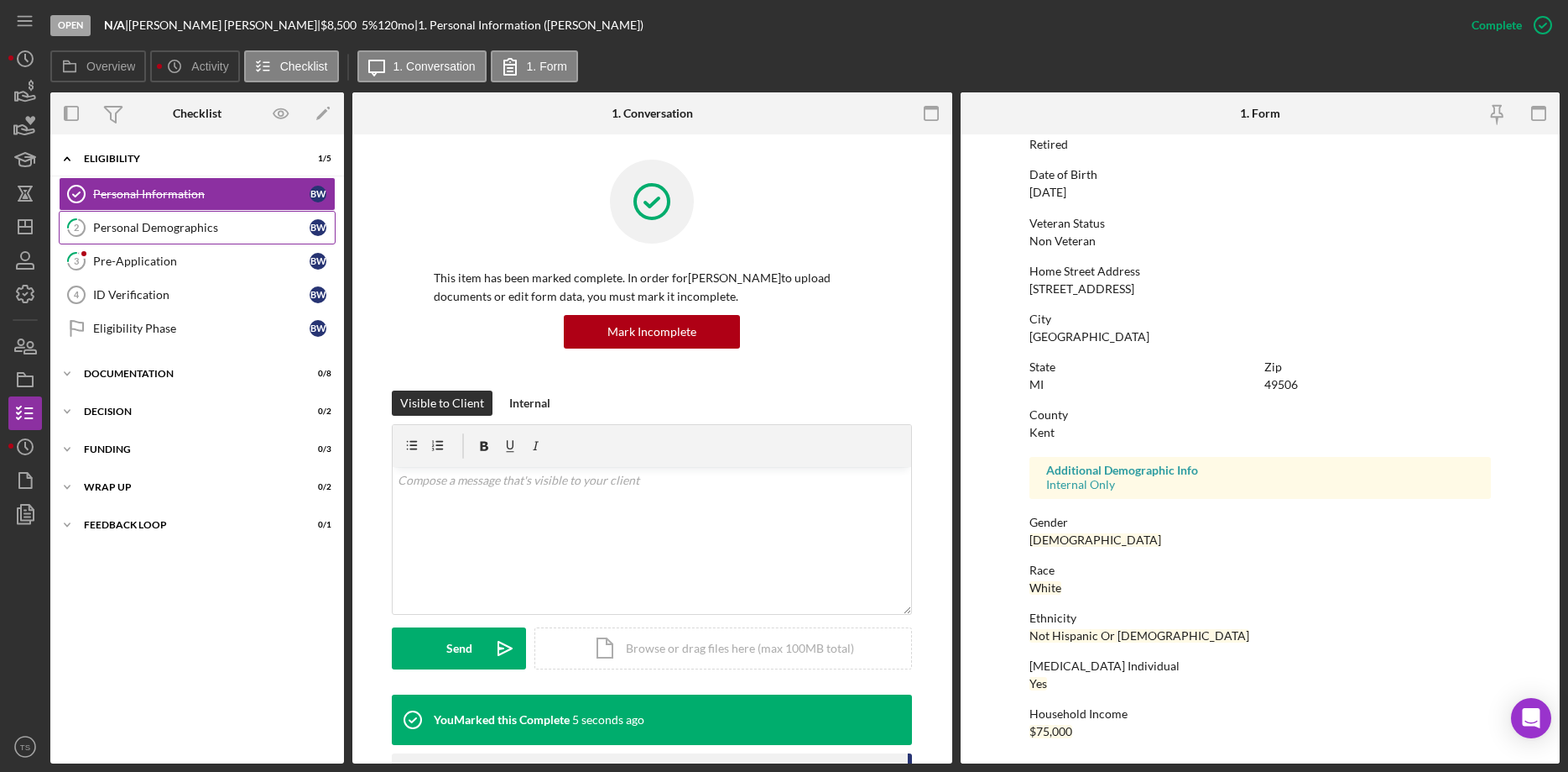
scroll to position [156, 0]
click at [145, 234] on div "Personal Demographics" at bounding box center [201, 227] width 217 height 14
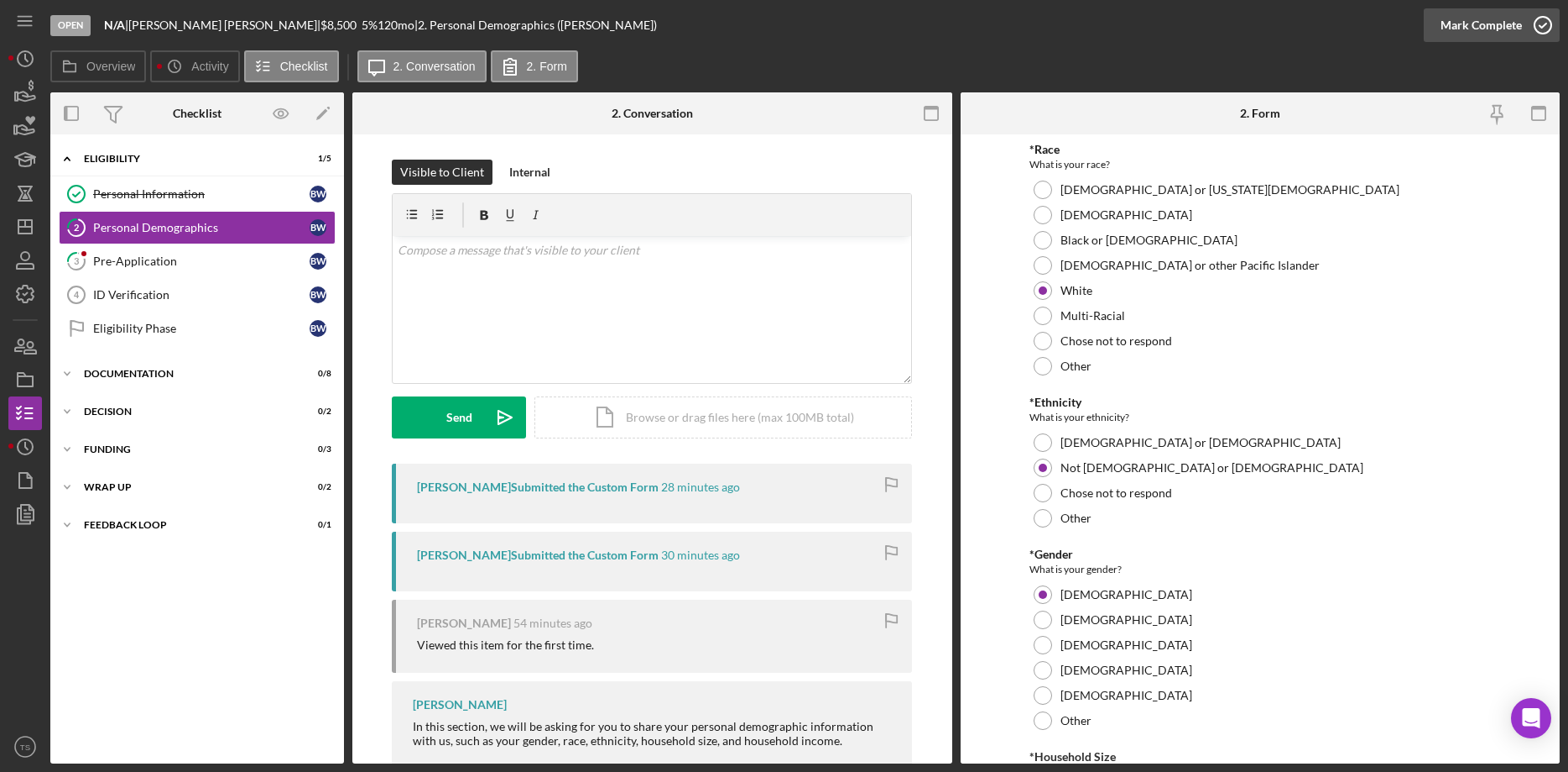
click at [1469, 32] on div "Mark Complete" at bounding box center [1481, 25] width 81 height 34
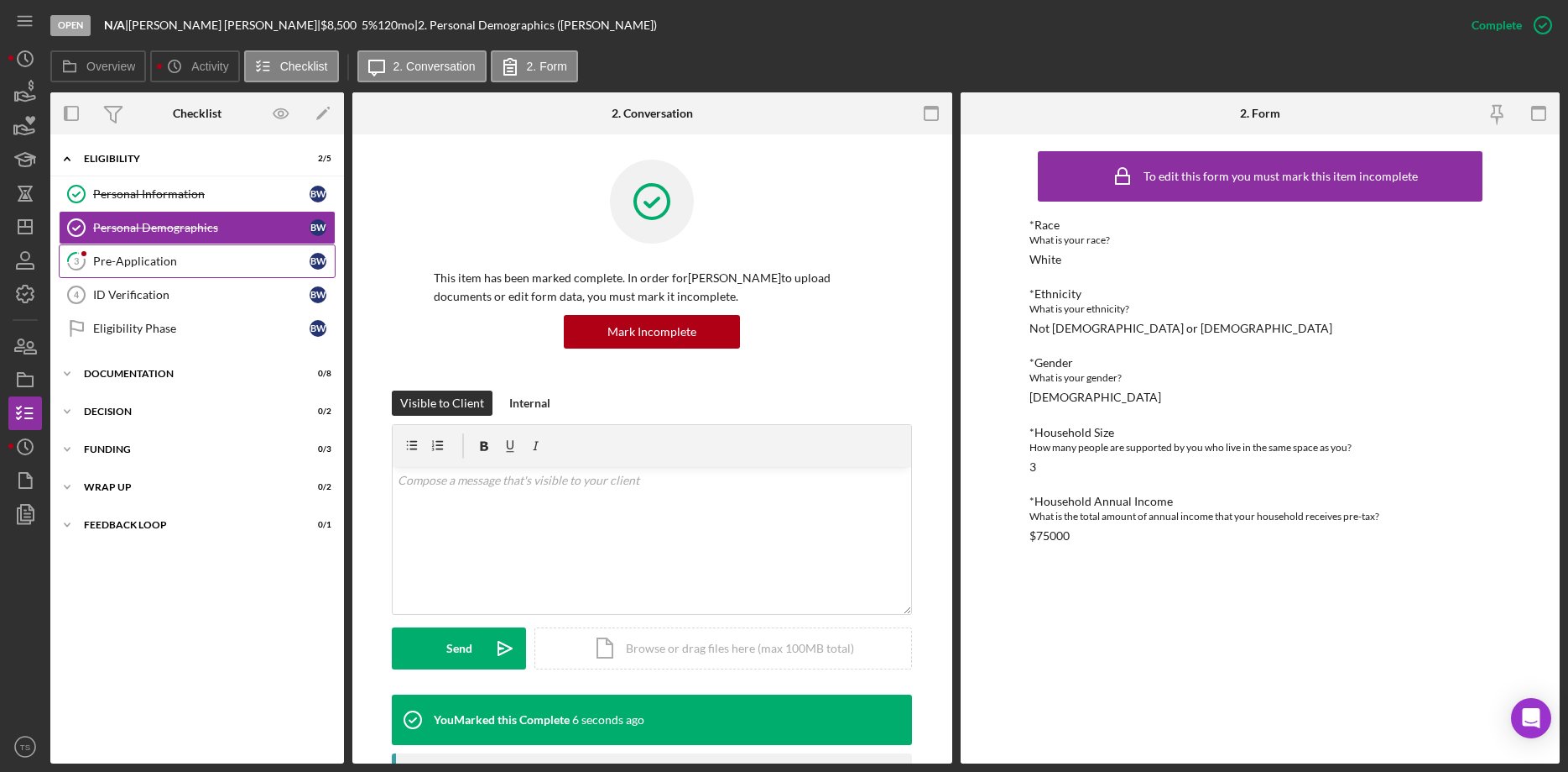
click at [159, 271] on link "3 Pre-Application B W" at bounding box center [197, 261] width 277 height 34
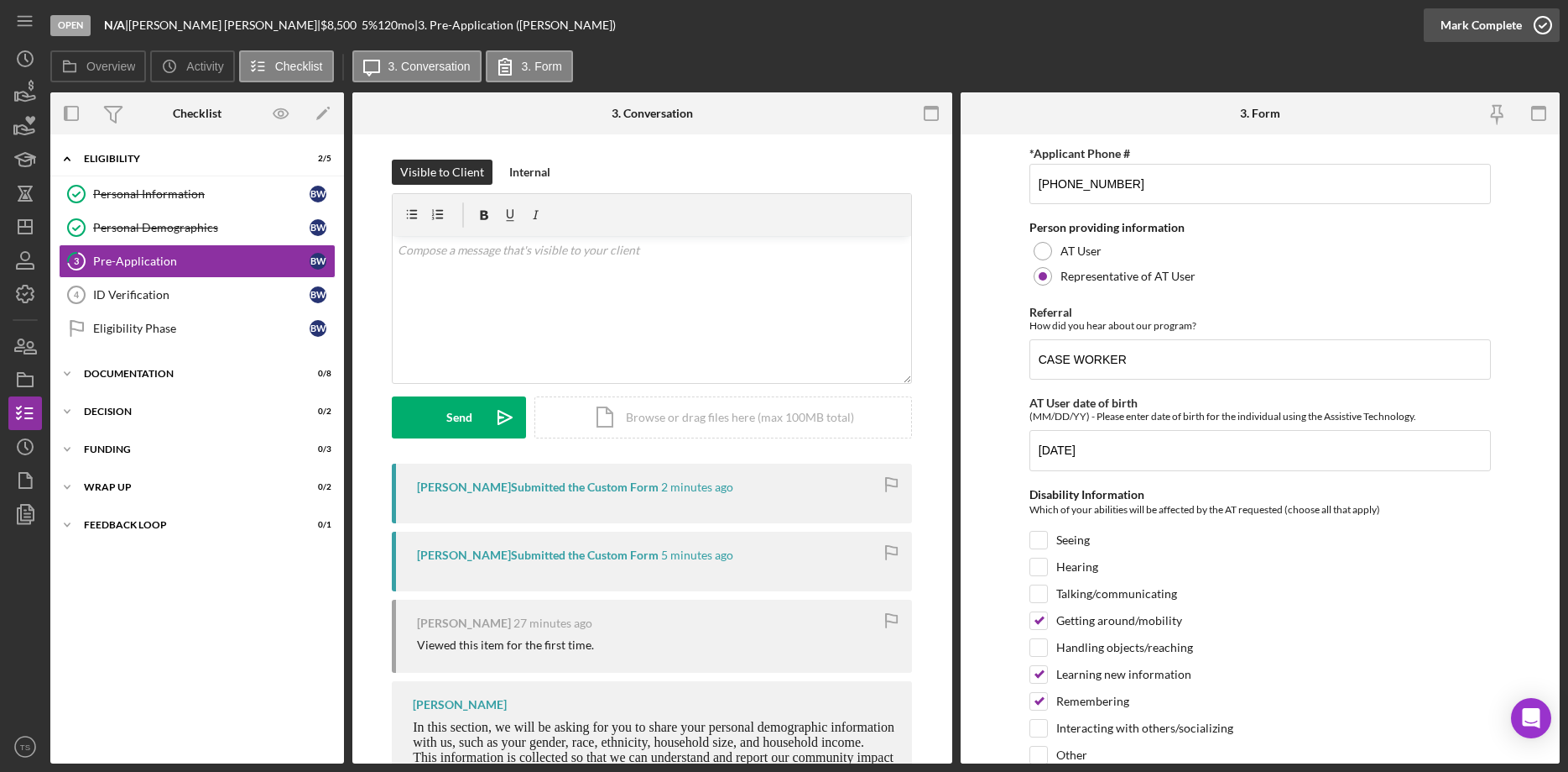
click at [1444, 27] on div "Mark Complete" at bounding box center [1481, 25] width 81 height 34
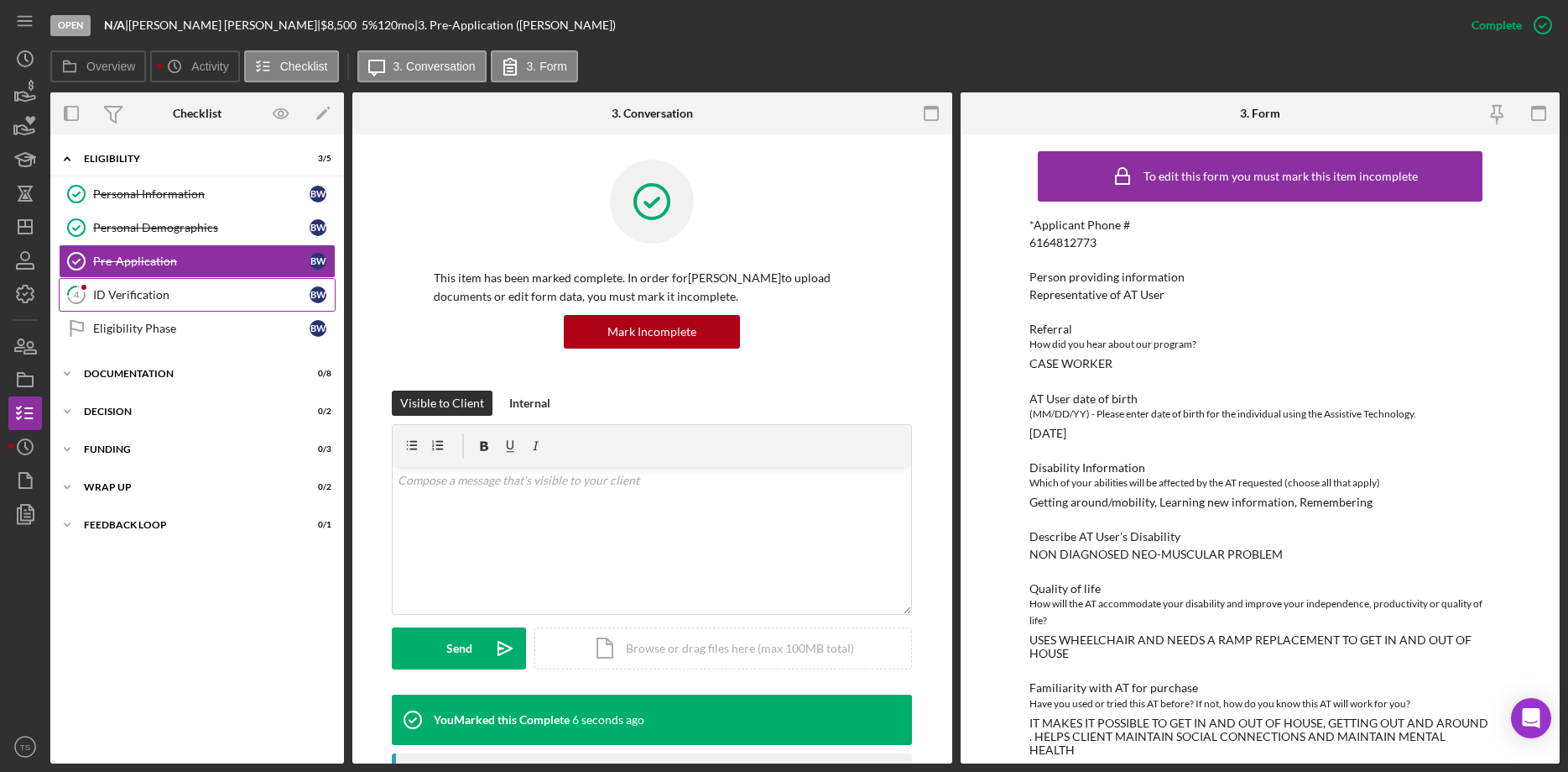
click at [185, 297] on div "ID Verification" at bounding box center [201, 294] width 217 height 14
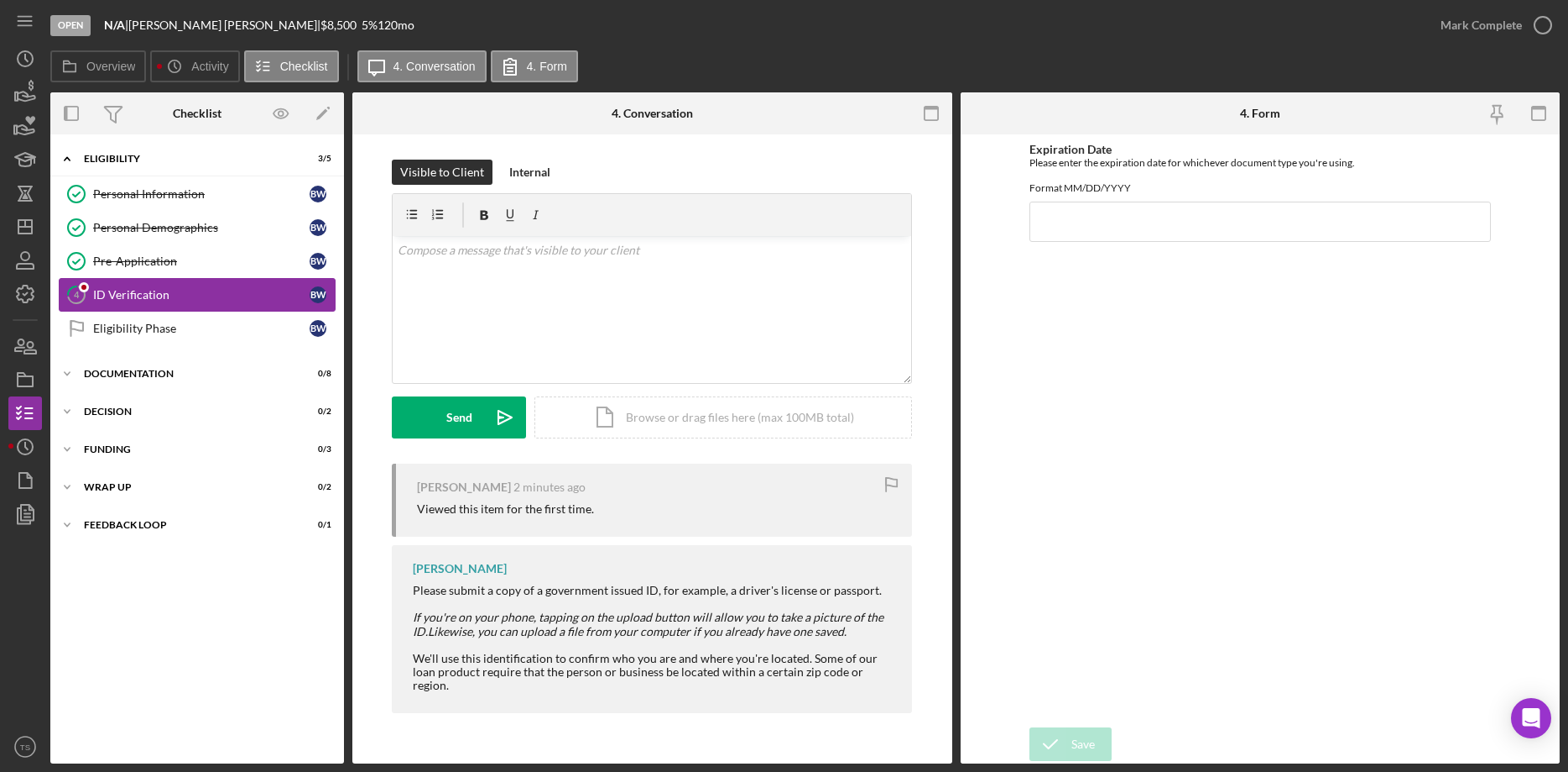
type input "[DATE]"
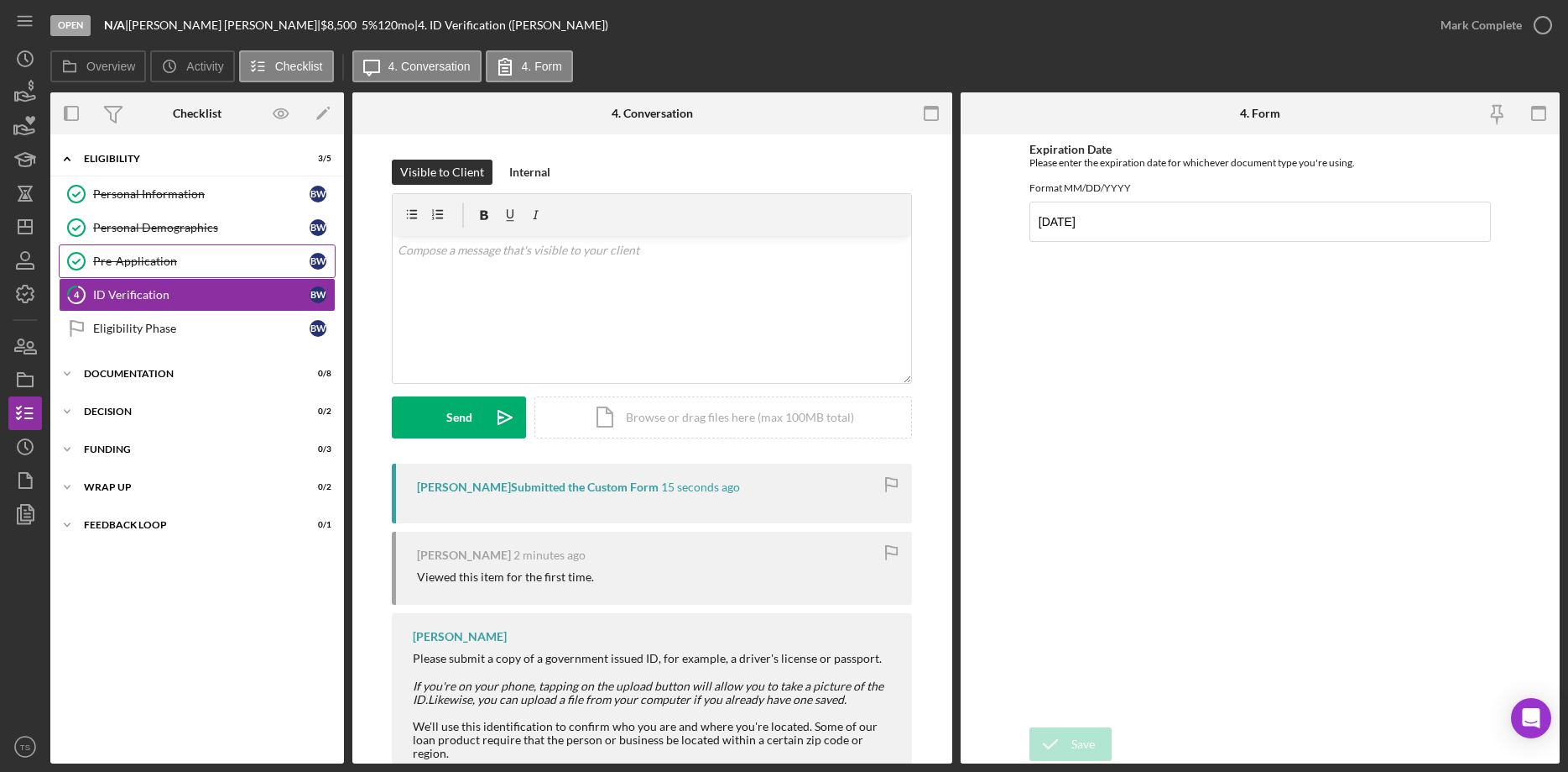
click at [141, 255] on div "Pre-Application" at bounding box center [201, 261] width 217 height 14
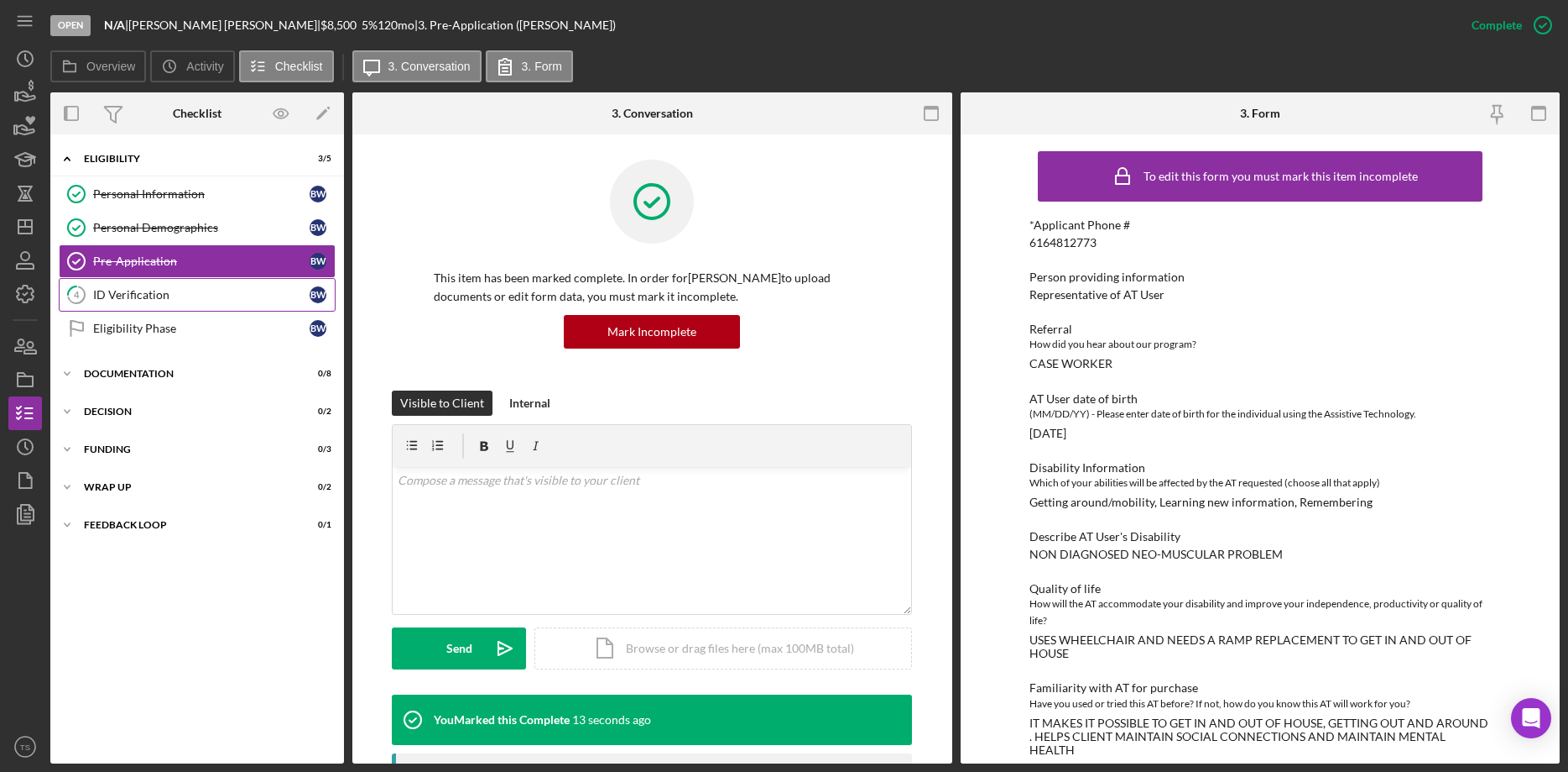
click at [148, 294] on div "ID Verification" at bounding box center [201, 294] width 217 height 14
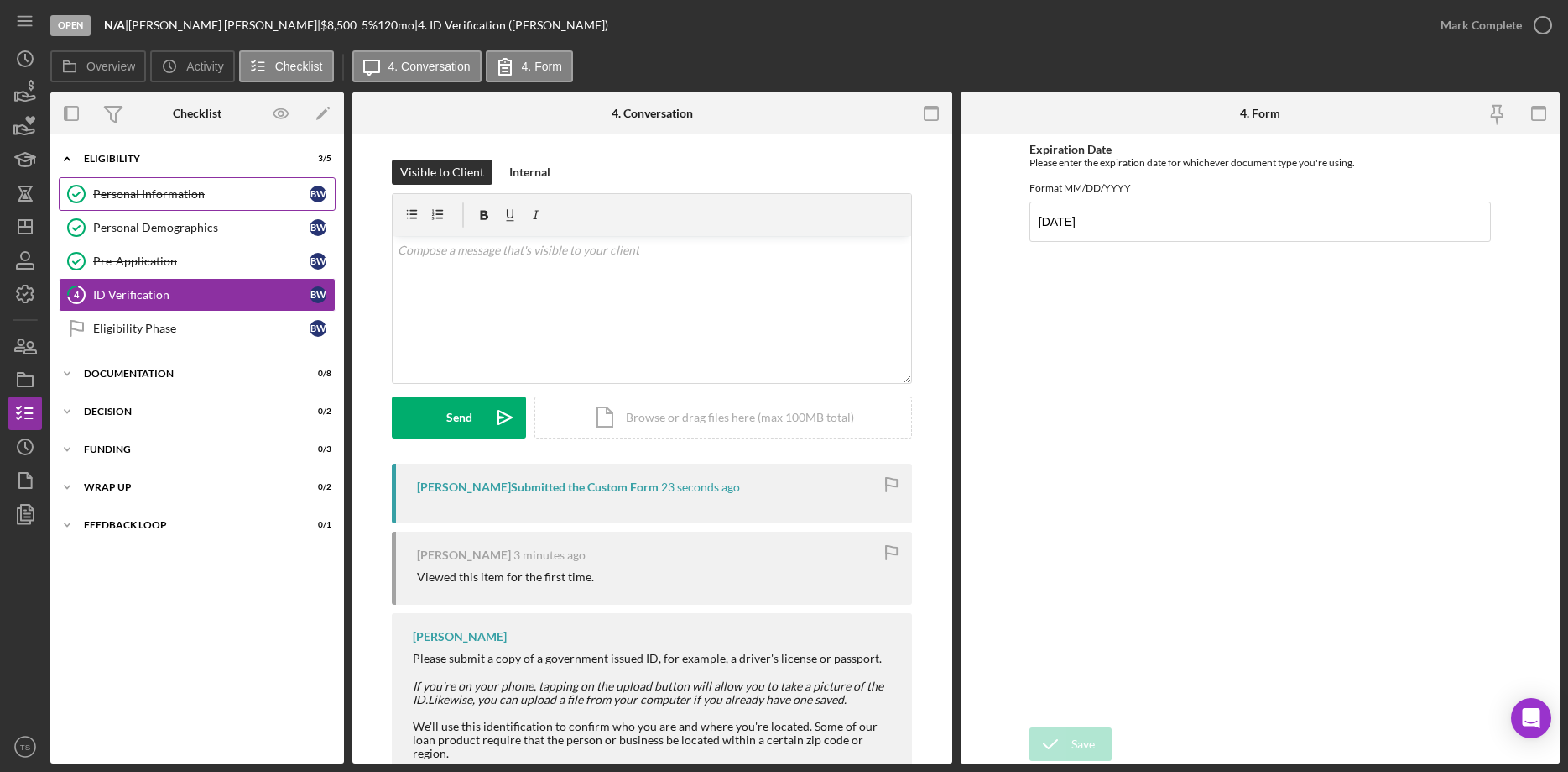
click at [97, 197] on div "Personal Information" at bounding box center [201, 193] width 217 height 14
